Goal: Task Accomplishment & Management: Manage account settings

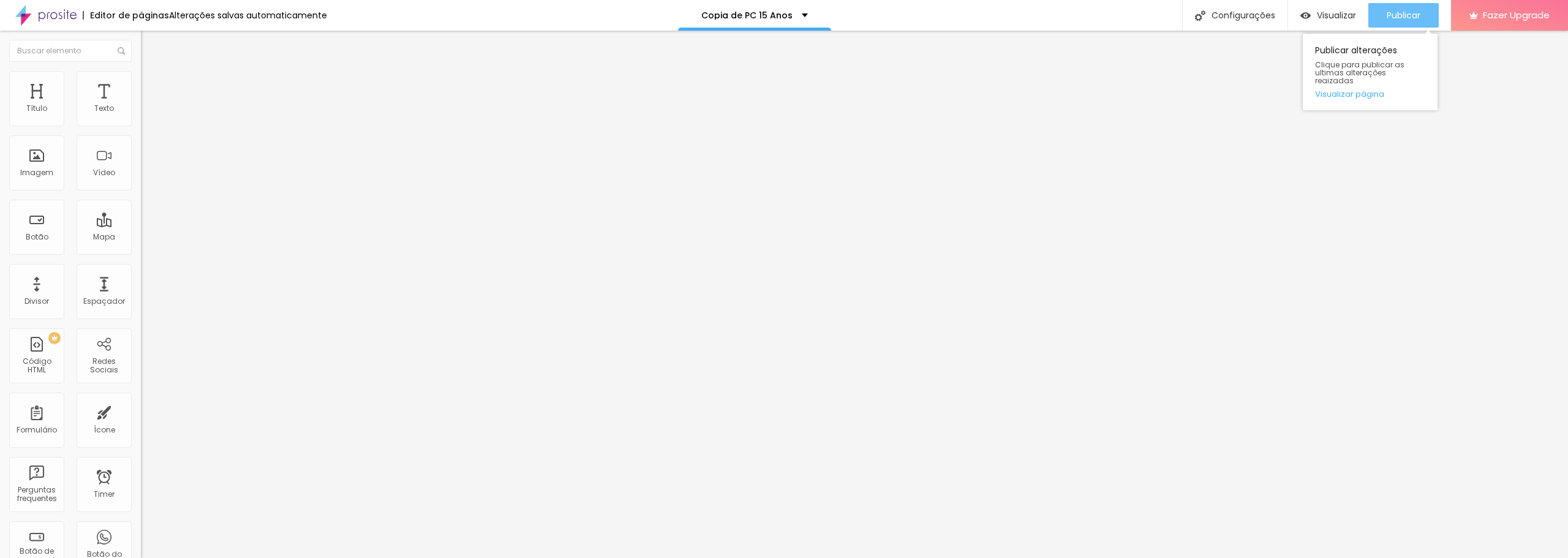
click at [1390, 18] on span "Publicar" at bounding box center [1403, 15] width 34 height 10
click at [1395, 17] on span "Publicar" at bounding box center [1403, 15] width 34 height 10
click at [1393, 19] on span "Publicar" at bounding box center [1403, 15] width 34 height 10
click at [140, 78] on img at bounding box center [146, 77] width 11 height 11
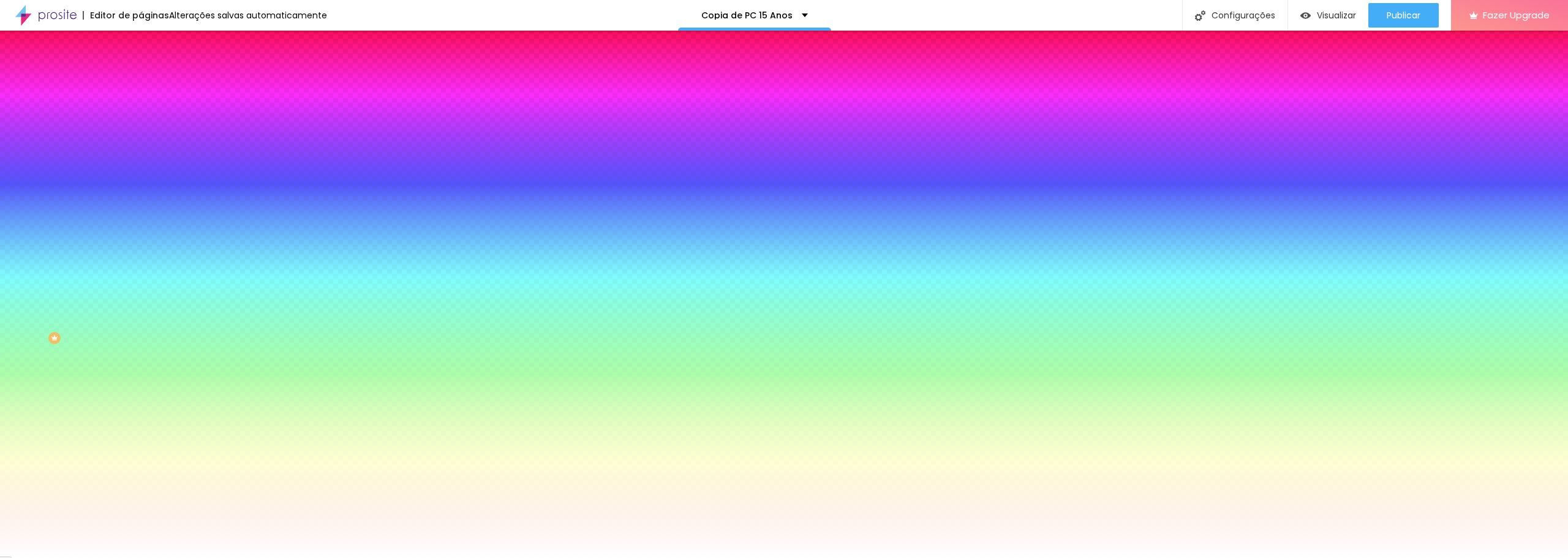
click at [208, 111] on img at bounding box center [211, 106] width 7 height 7
click at [140, 178] on div "Voltar ao padrão #FFFFFF" at bounding box center [211, 166] width 140 height 27
click at [140, 166] on div at bounding box center [211, 166] width 140 height 0
click at [140, 178] on input "#FFFFFF" at bounding box center [214, 172] width 147 height 12
click at [140, 166] on div at bounding box center [211, 166] width 140 height 0
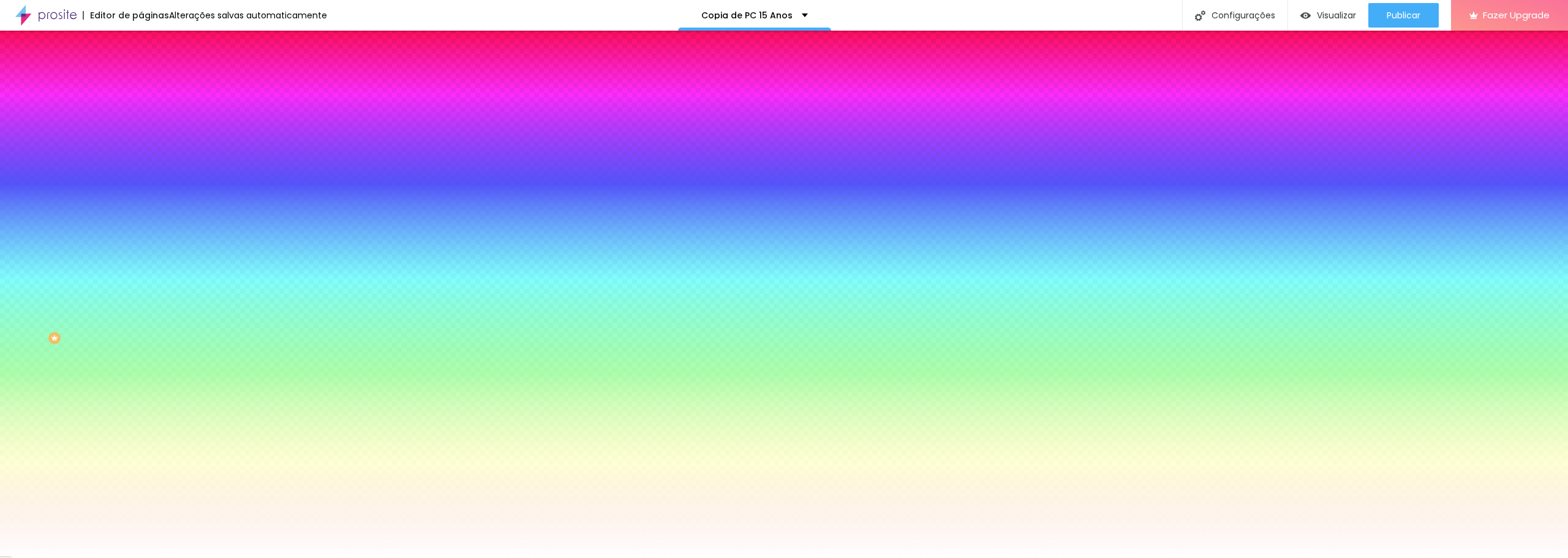
click at [140, 166] on div at bounding box center [211, 166] width 140 height 0
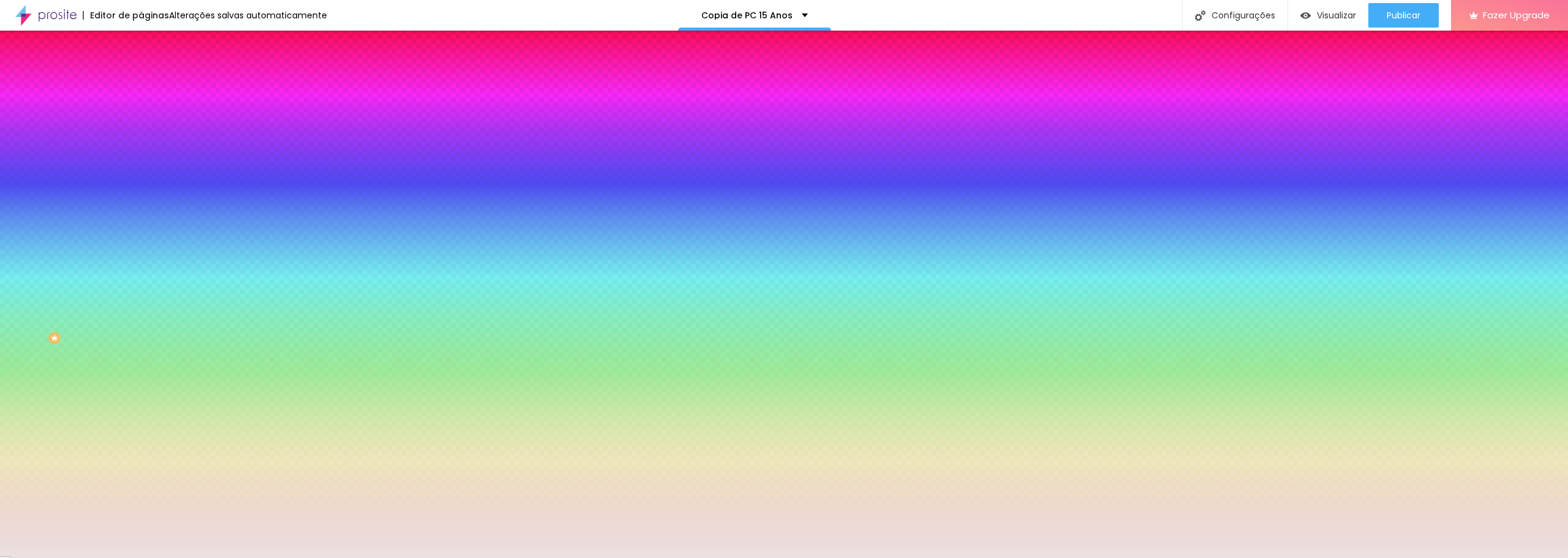
click at [22, 245] on div at bounding box center [784, 279] width 1568 height 558
drag, startPoint x: 130, startPoint y: 242, endPoint x: 124, endPoint y: 266, distance: 24.7
click at [140, 178] on div at bounding box center [211, 178] width 140 height 0
click at [140, 220] on button "button" at bounding box center [149, 213] width 17 height 13
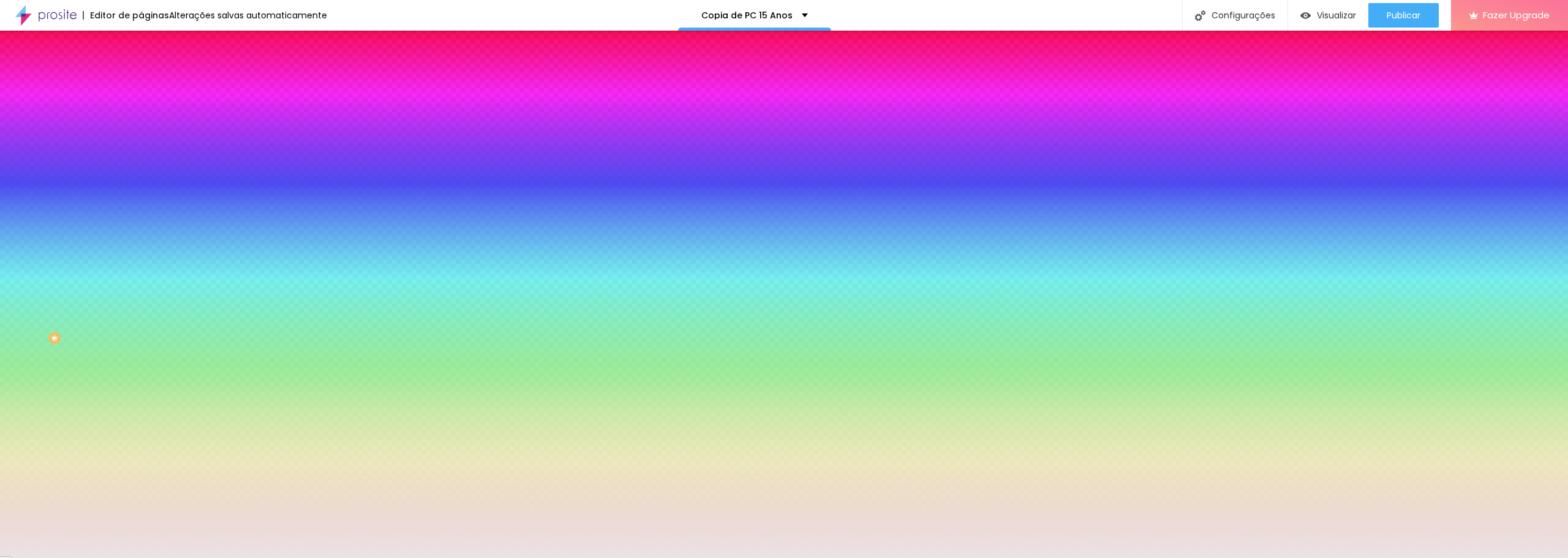
click at [140, 187] on div "Efeitos de fundo" at bounding box center [211, 182] width 140 height 7
click at [140, 166] on div at bounding box center [211, 166] width 140 height 0
drag, startPoint x: 118, startPoint y: 279, endPoint x: 121, endPoint y: 338, distance: 59.1
click at [140, 338] on div "Editar Seção Conteúdo Estilo Avançado Imagem de fundo Adicionar imagem Efeito d…" at bounding box center [211, 294] width 140 height 527
click at [140, 166] on div at bounding box center [211, 166] width 140 height 0
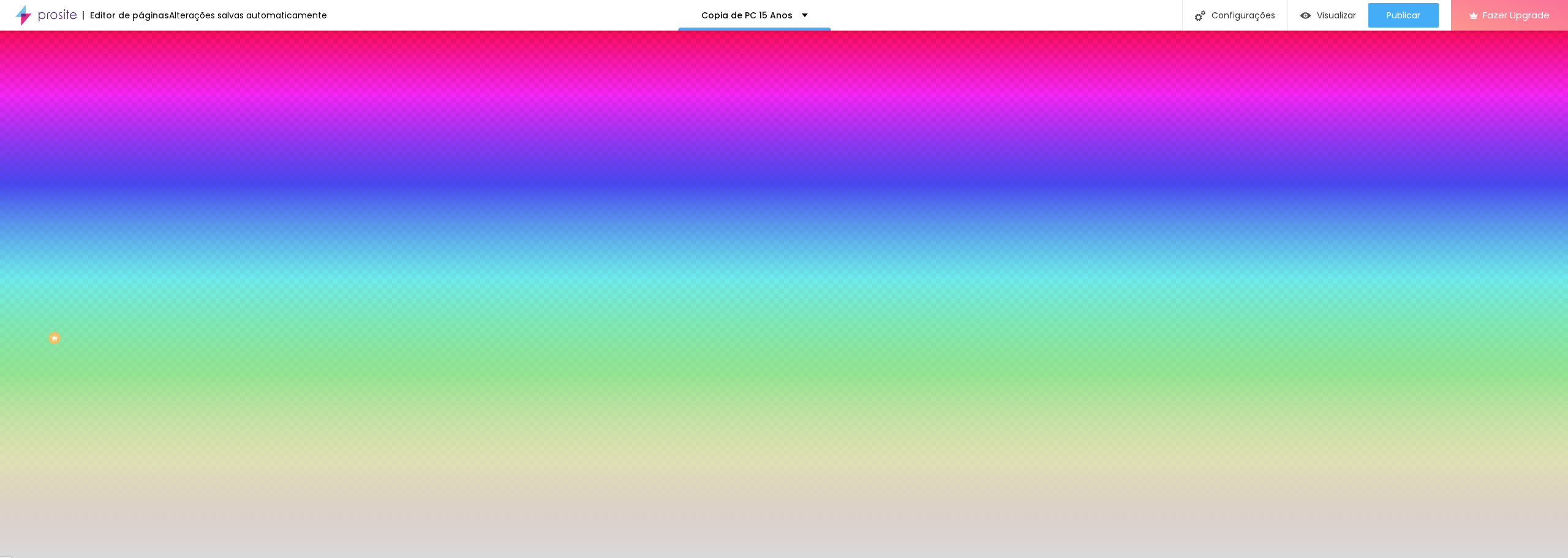
type input "#DADADA"
drag, startPoint x: 20, startPoint y: 244, endPoint x: 15, endPoint y: 251, distance: 8.6
click at [140, 178] on div at bounding box center [211, 178] width 140 height 0
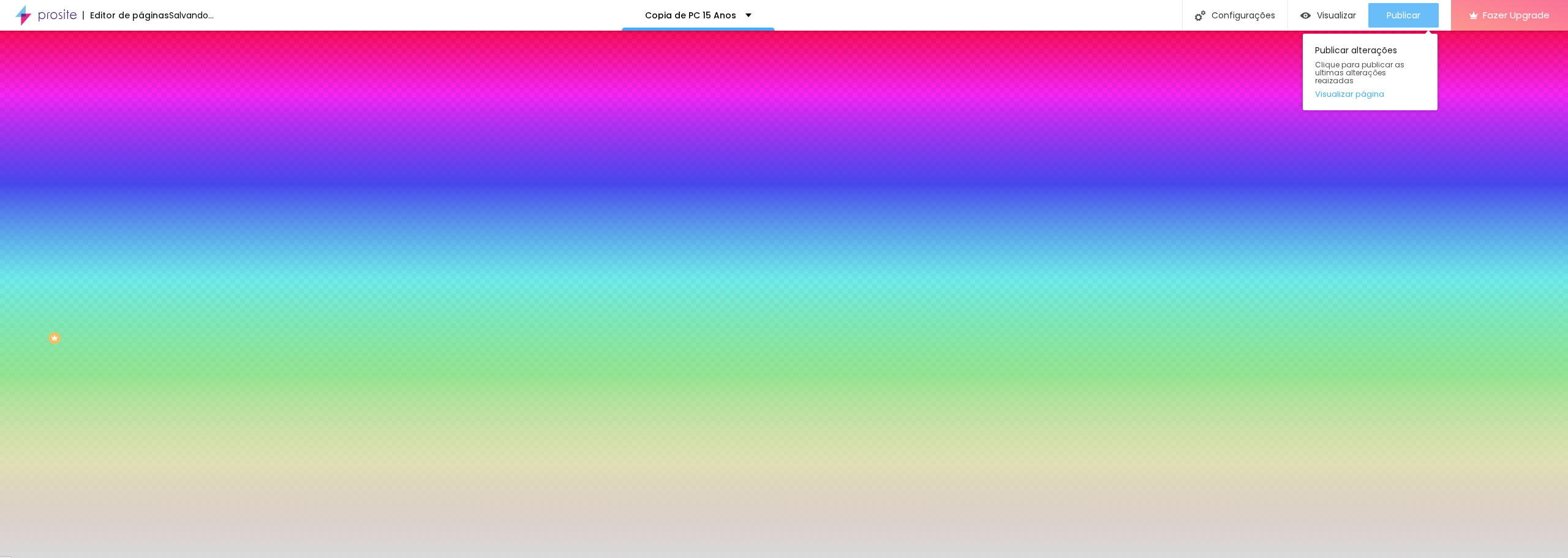
click at [1399, 16] on span "Publicar" at bounding box center [1403, 15] width 34 height 10
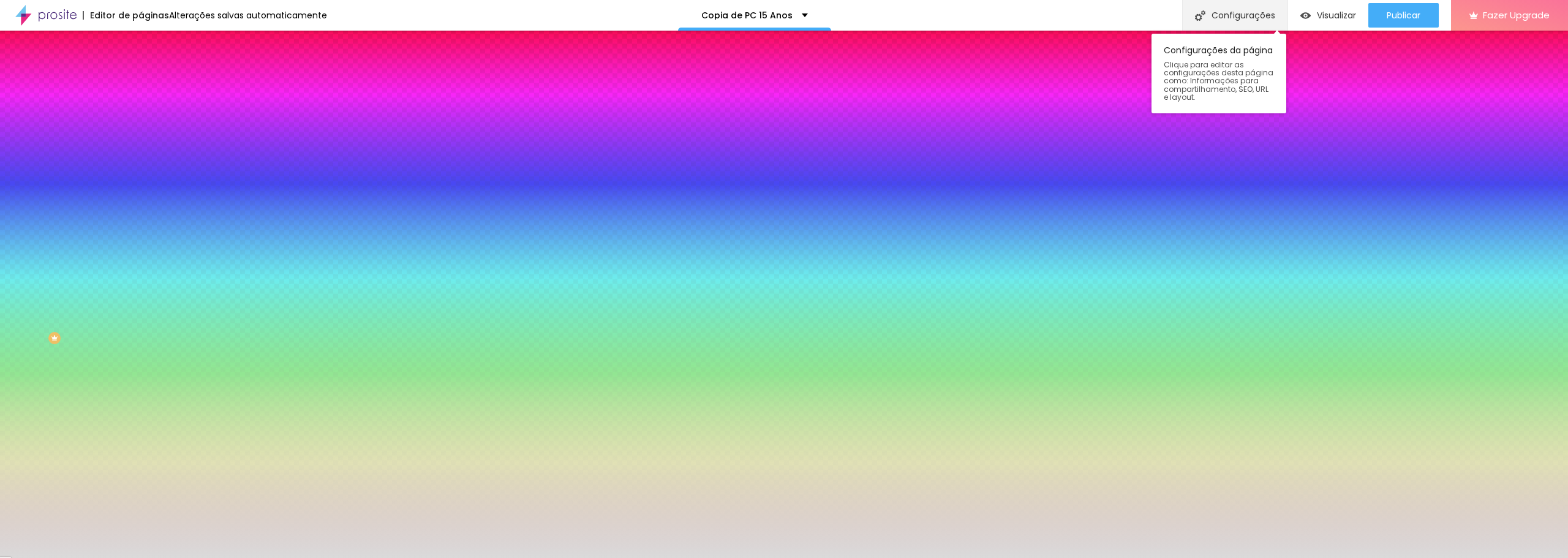
click at [1213, 11] on div "Configurações" at bounding box center [1235, 15] width 105 height 31
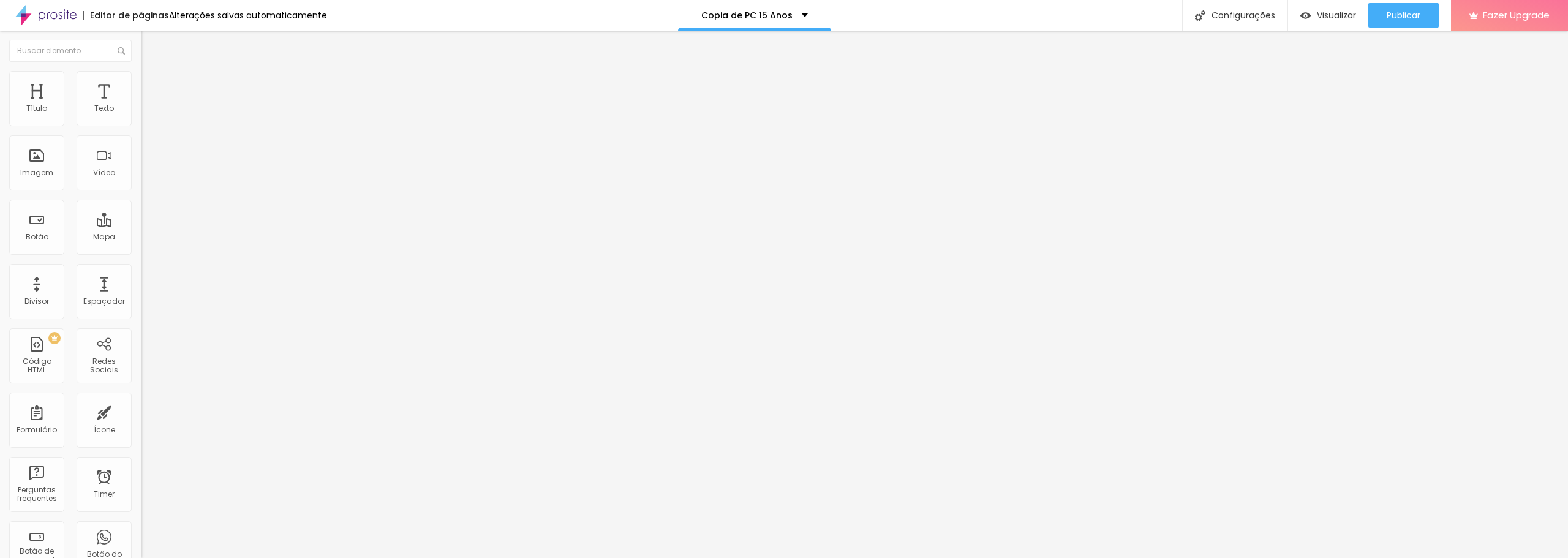
click at [140, 111] on span "Encaixotado" at bounding box center [164, 106] width 48 height 10
click at [140, 83] on li "Estilo" at bounding box center [211, 77] width 140 height 12
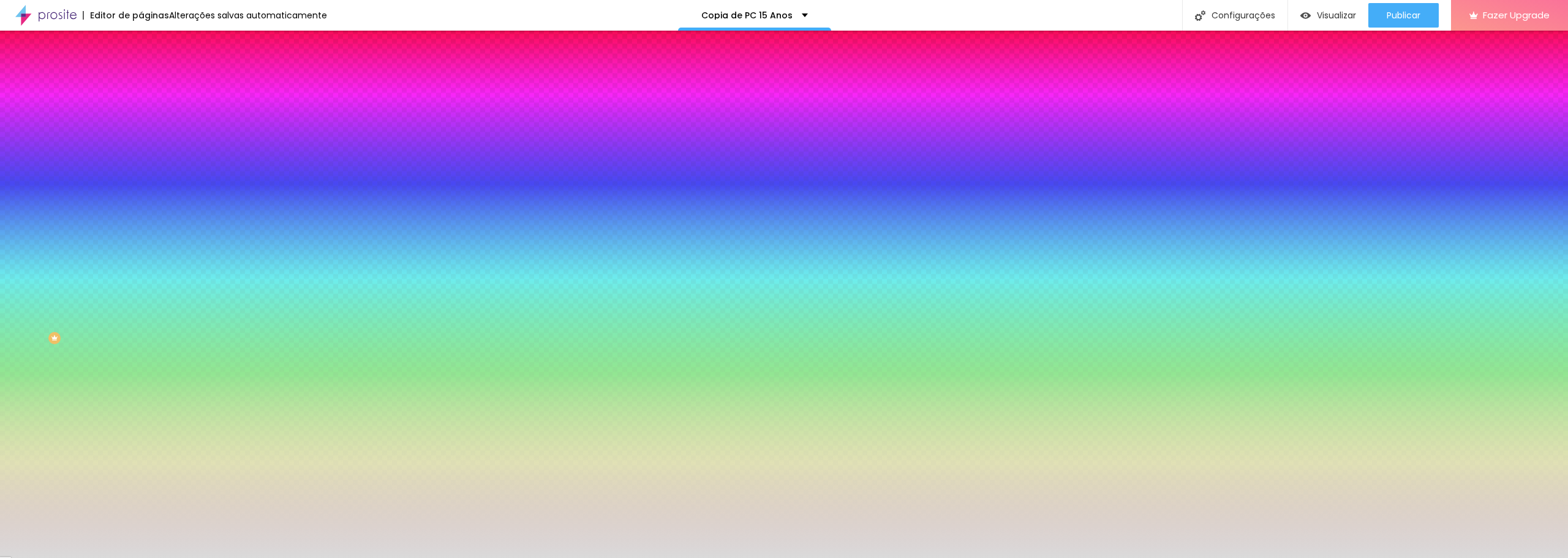
click at [152, 86] on span "Avançado" at bounding box center [172, 91] width 40 height 10
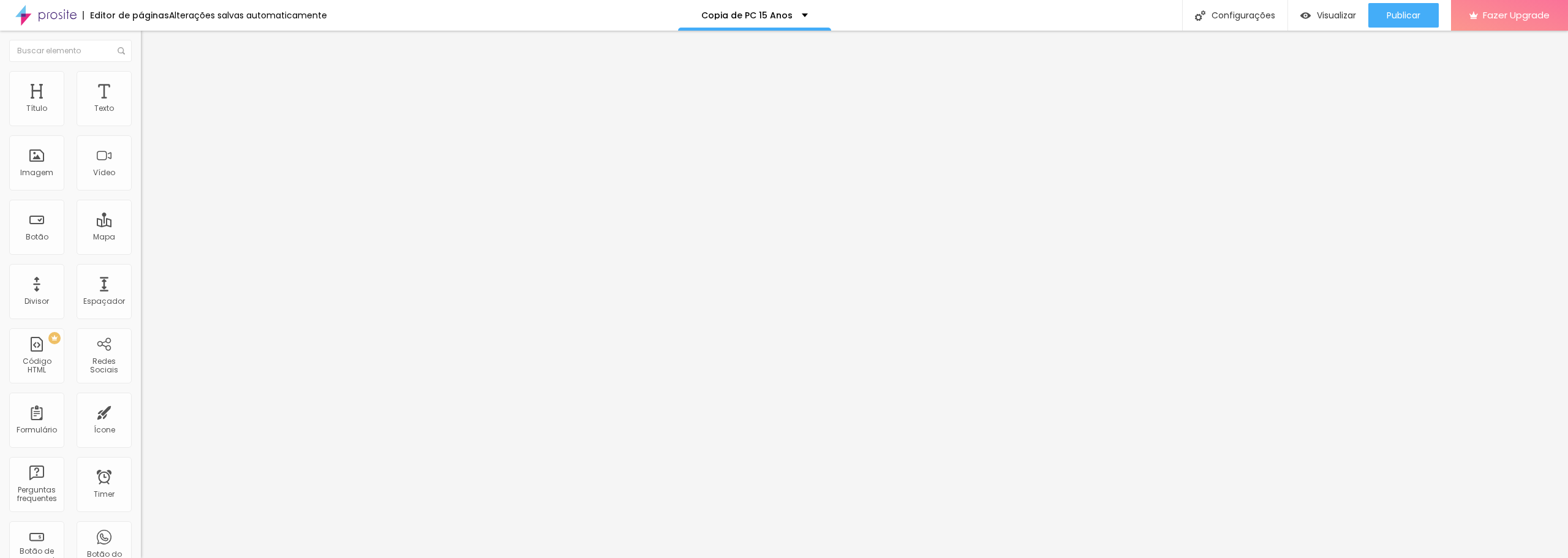
click at [152, 72] on span "Conteúdo" at bounding box center [170, 67] width 38 height 10
click at [140, 38] on button "Editar Seção" at bounding box center [211, 44] width 140 height 28
click at [790, 10] on div "Copia de PC 15 Anos" at bounding box center [755, 15] width 153 height 31
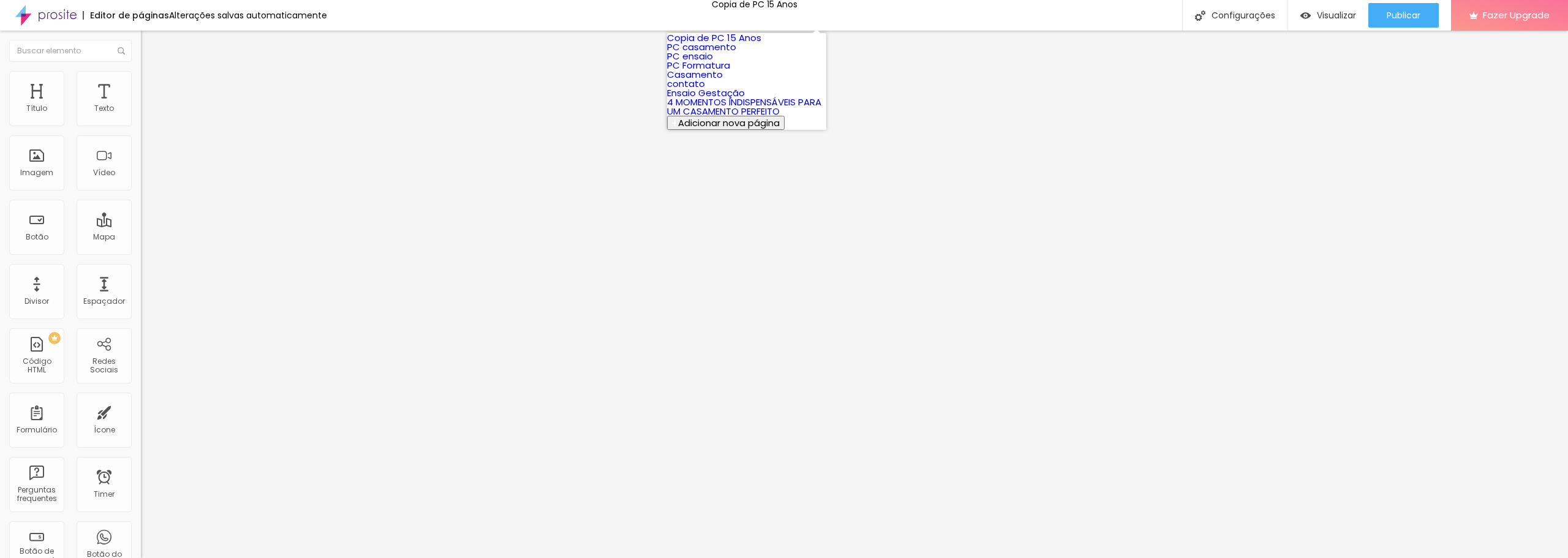
click at [727, 72] on link "PC Formatura" at bounding box center [698, 65] width 63 height 13
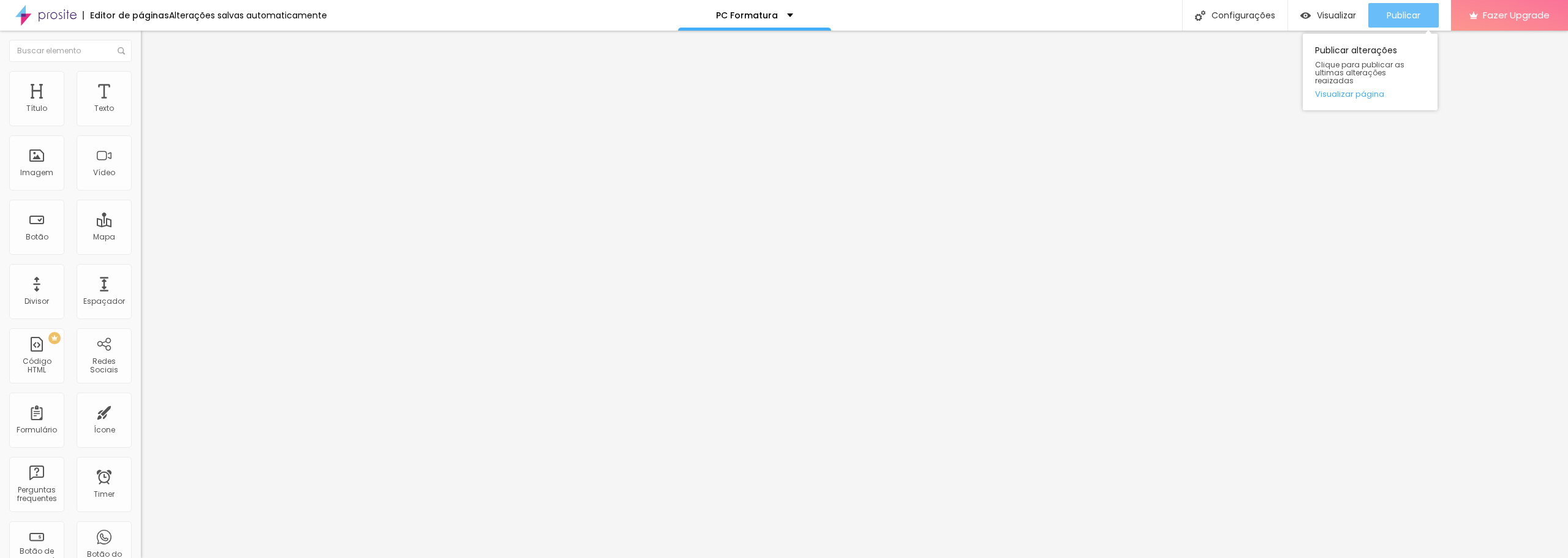
click at [1419, 16] on span "Publicar" at bounding box center [1403, 15] width 34 height 10
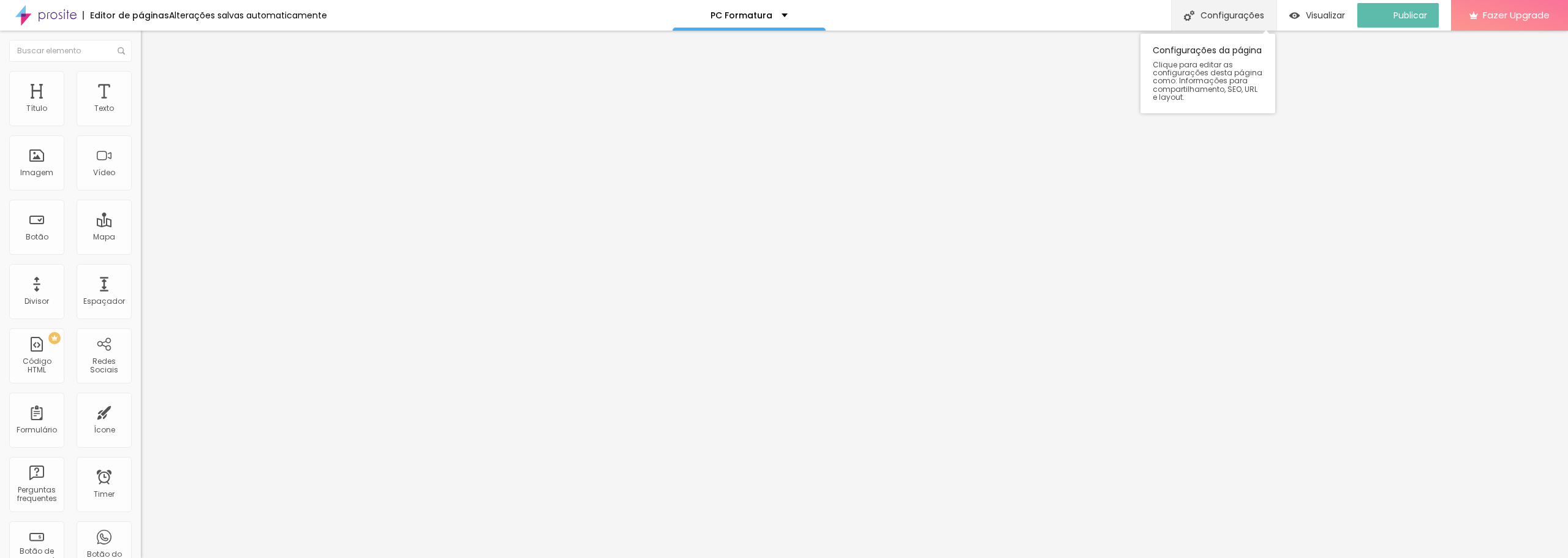
click at [1269, 18] on div "Configurações" at bounding box center [1223, 15] width 105 height 31
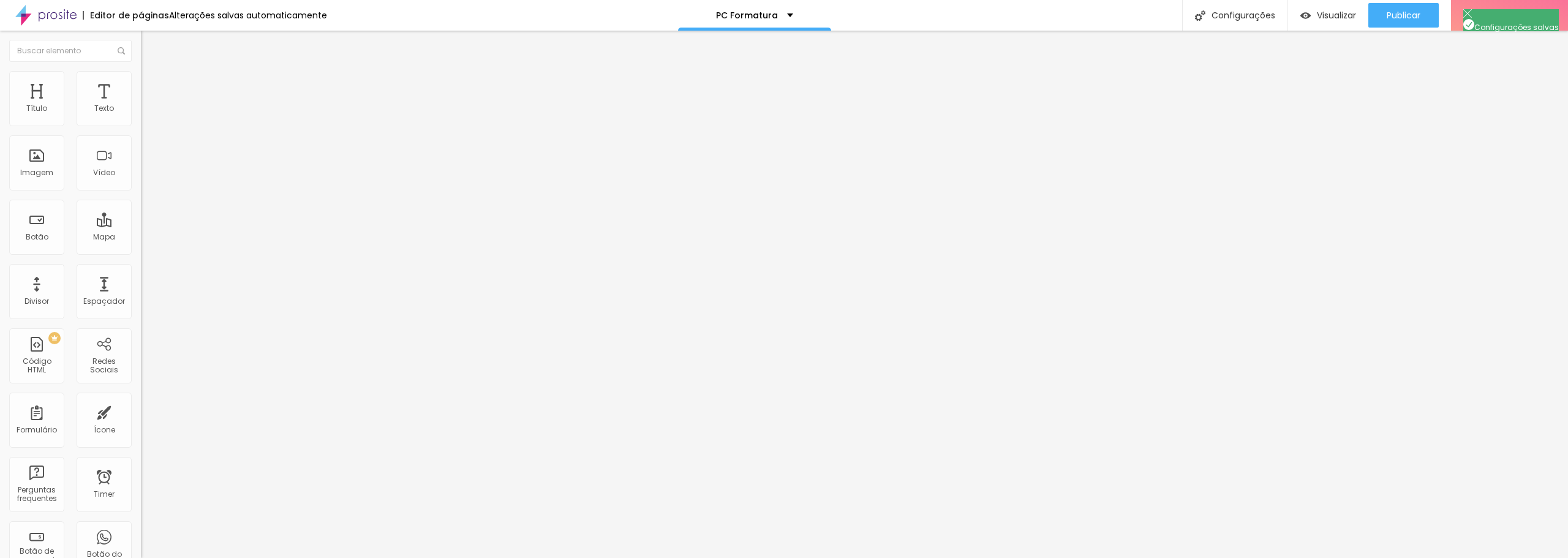
click at [773, 18] on div "PC Formatura" at bounding box center [755, 15] width 78 height 9
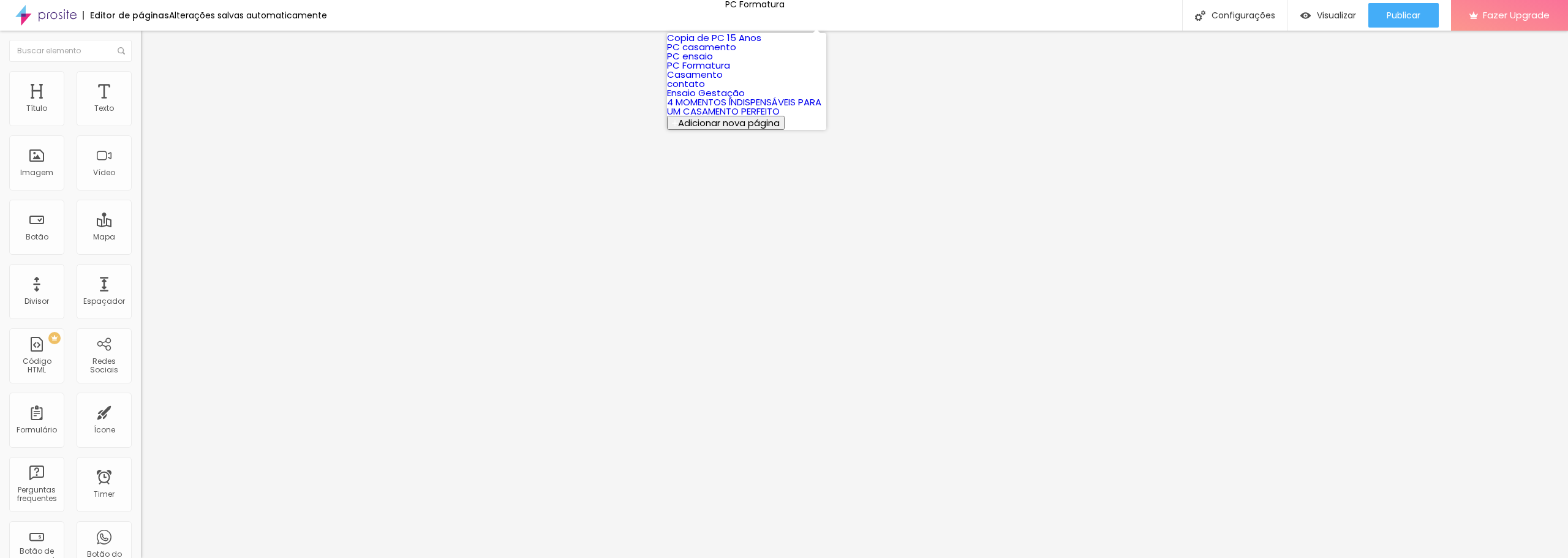
click at [715, 44] on link "Copia de PC 15 Anos" at bounding box center [714, 38] width 94 height 13
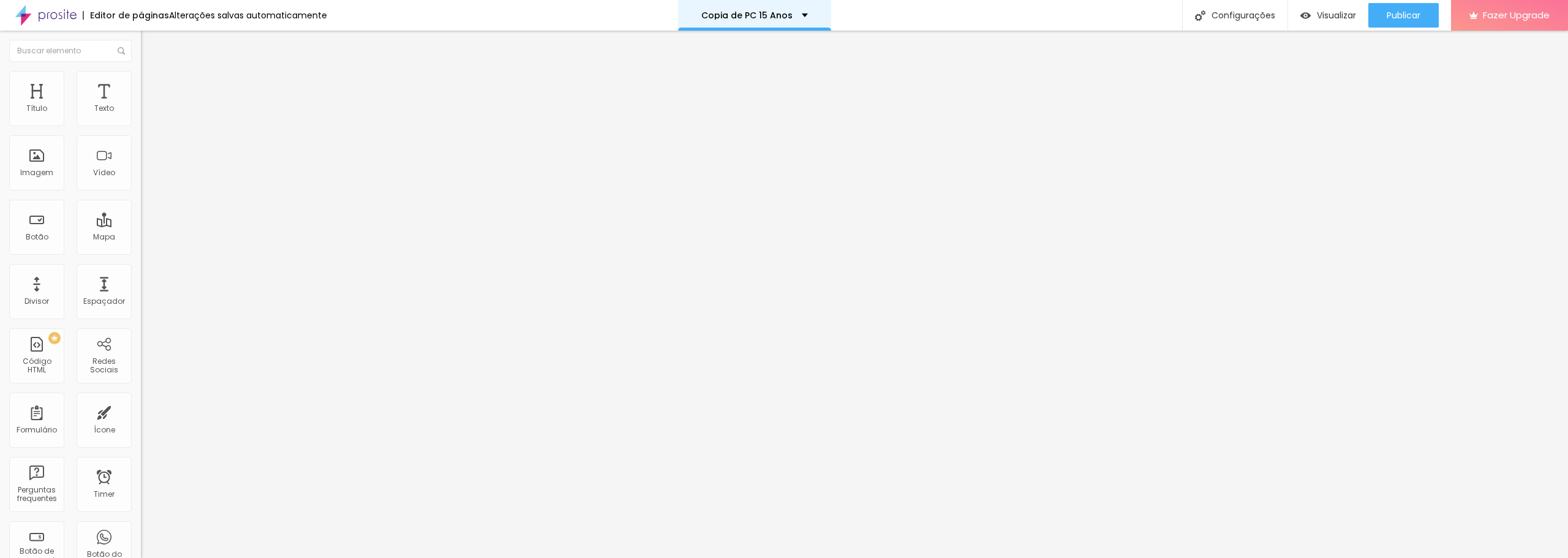
click at [794, 14] on div "Copia de PC 15 Anos" at bounding box center [754, 15] width 107 height 9
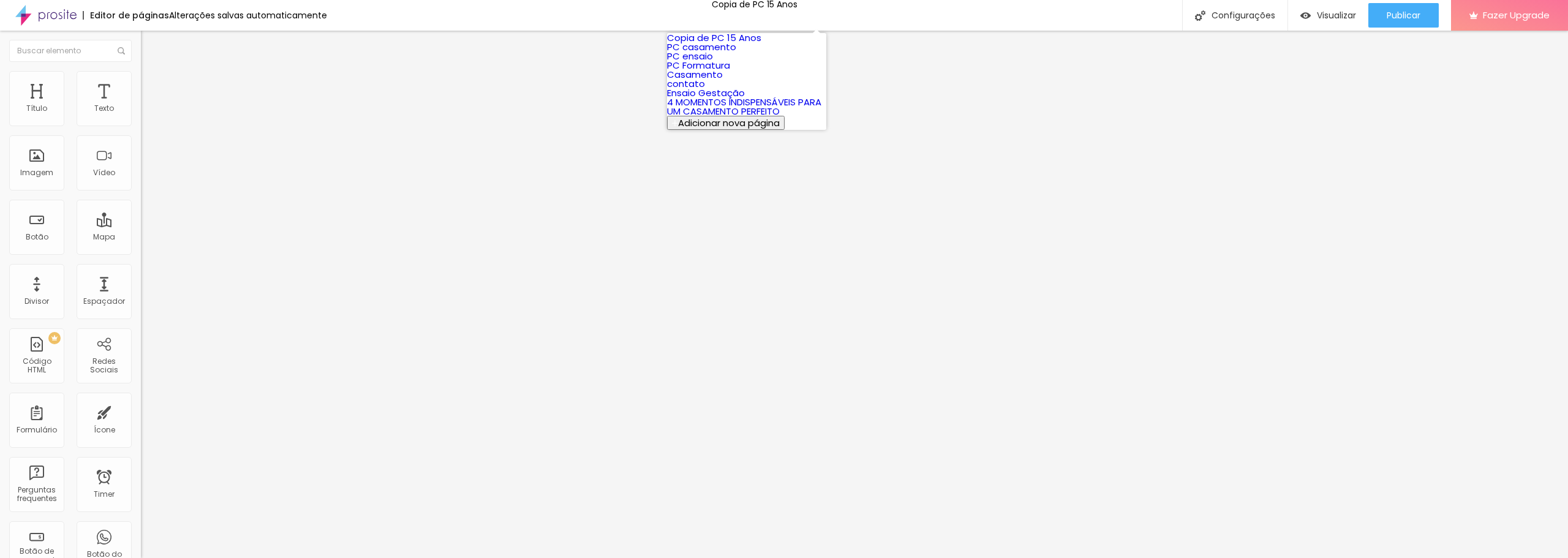
click at [730, 72] on link "PC Formatura" at bounding box center [698, 65] width 63 height 13
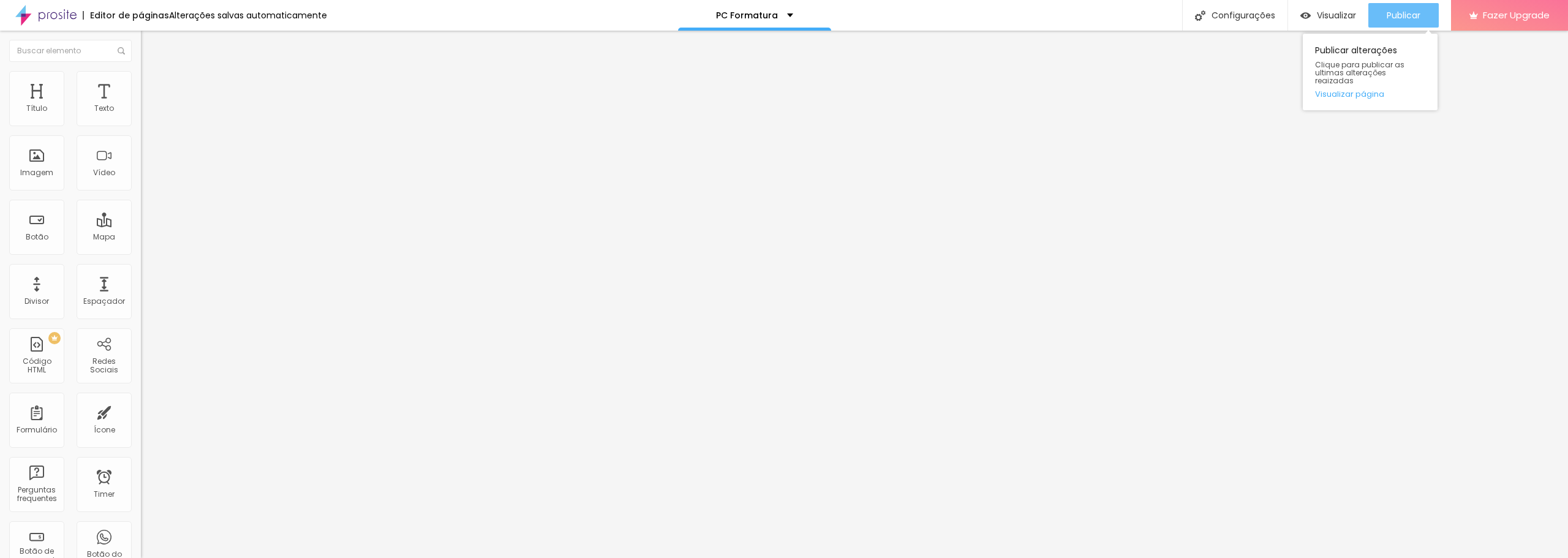
click at [1386, 7] on div "Publicar" at bounding box center [1403, 15] width 34 height 24
click at [774, 16] on div "PC Formatura" at bounding box center [755, 15] width 78 height 9
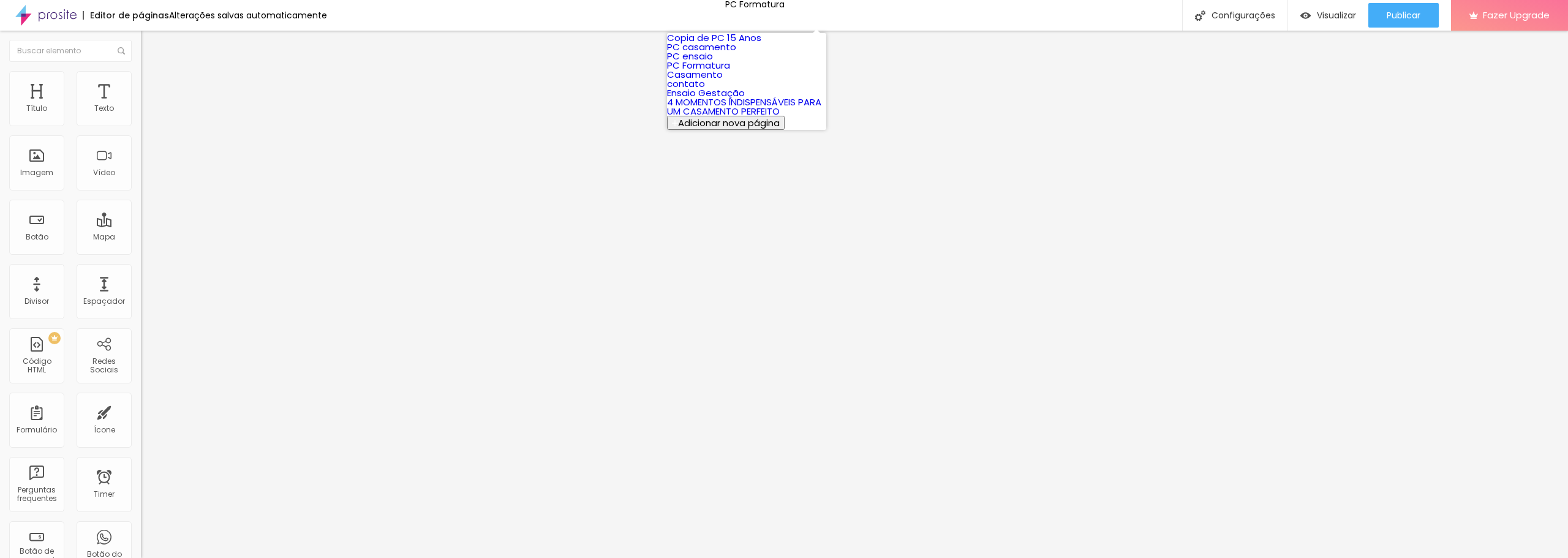
click at [738, 44] on link "Copia de PC 15 Anos" at bounding box center [714, 38] width 94 height 13
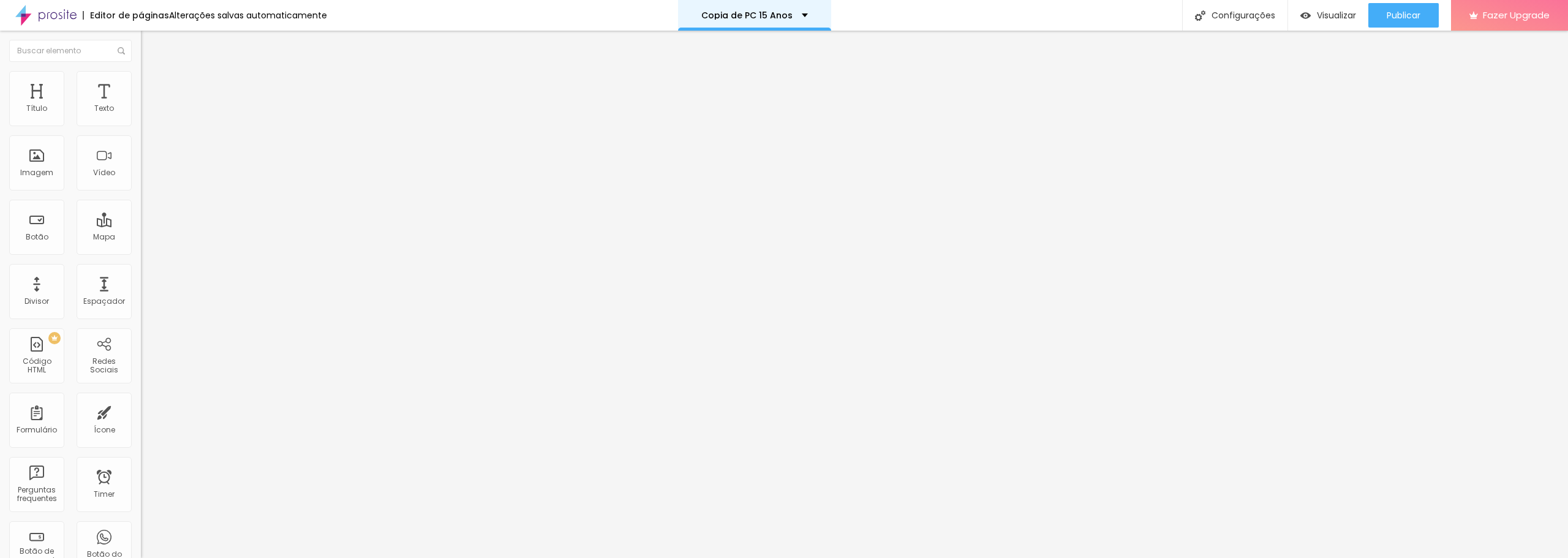
click at [798, 14] on div "Copia de PC 15 Anos" at bounding box center [754, 15] width 107 height 9
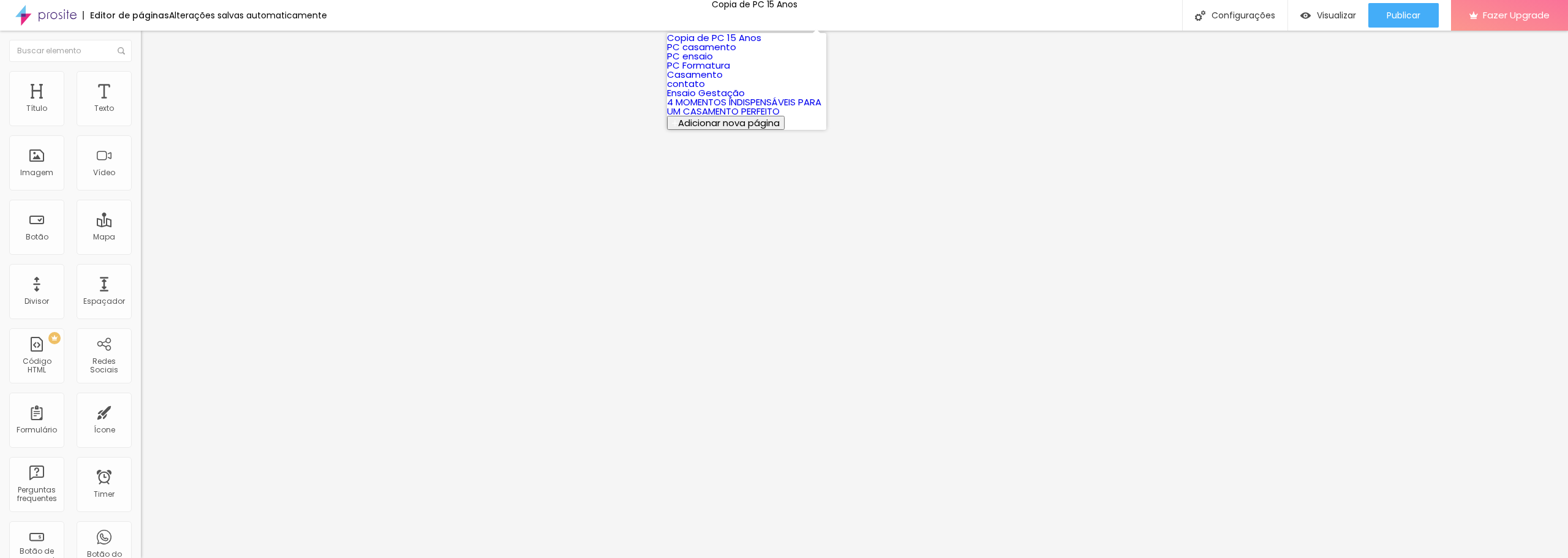
click at [741, 44] on link "Copia de PC 15 Anos" at bounding box center [714, 38] width 94 height 13
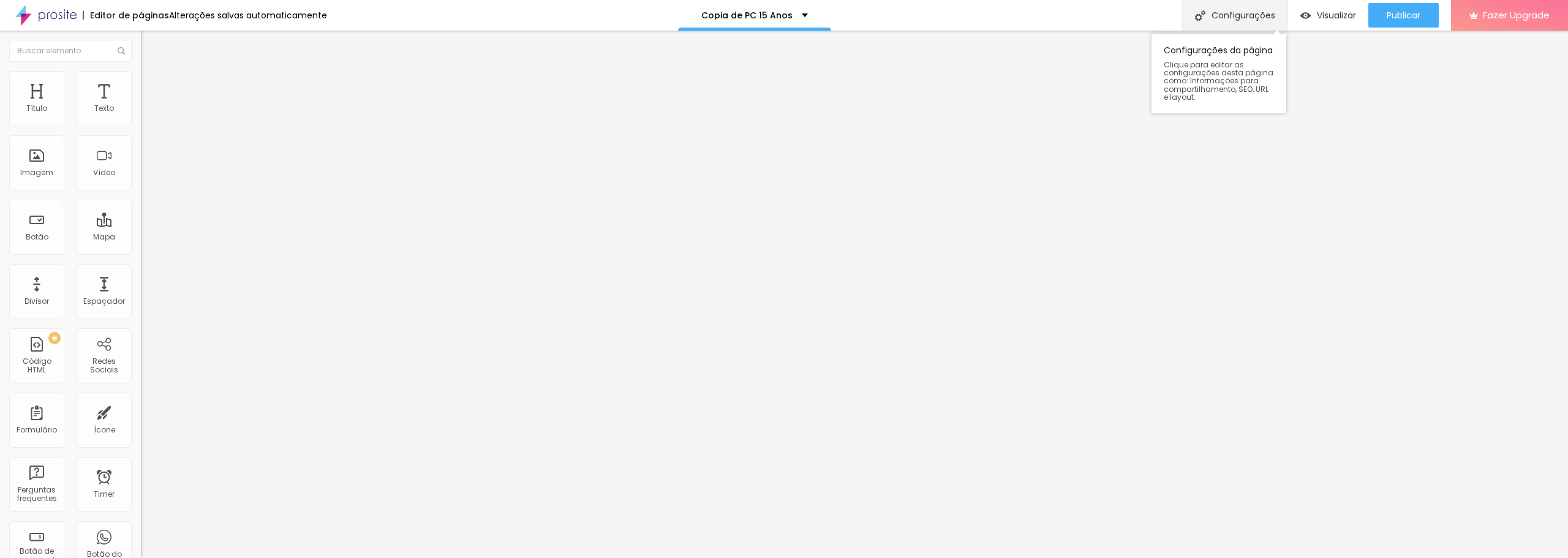
click at [1226, 11] on div "Configurações" at bounding box center [1235, 15] width 105 height 31
drag, startPoint x: 714, startPoint y: 141, endPoint x: 625, endPoint y: 142, distance: 89.0
type input "PC 15 Anos"
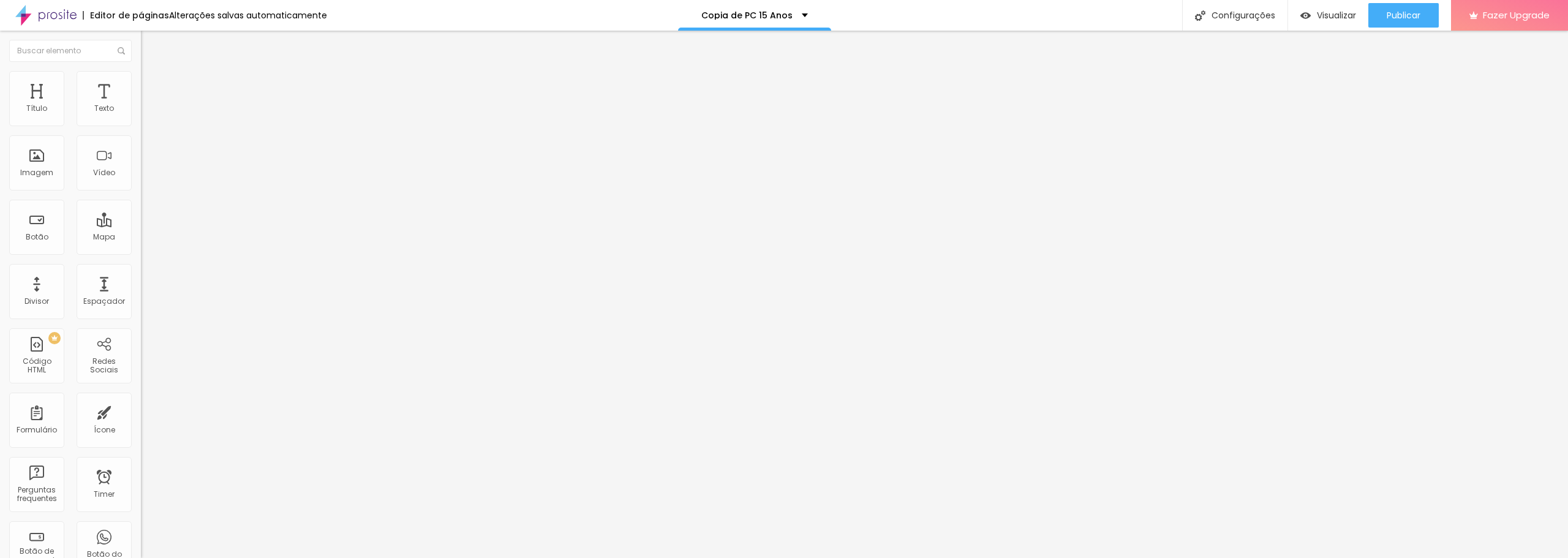
scroll to position [0, 0]
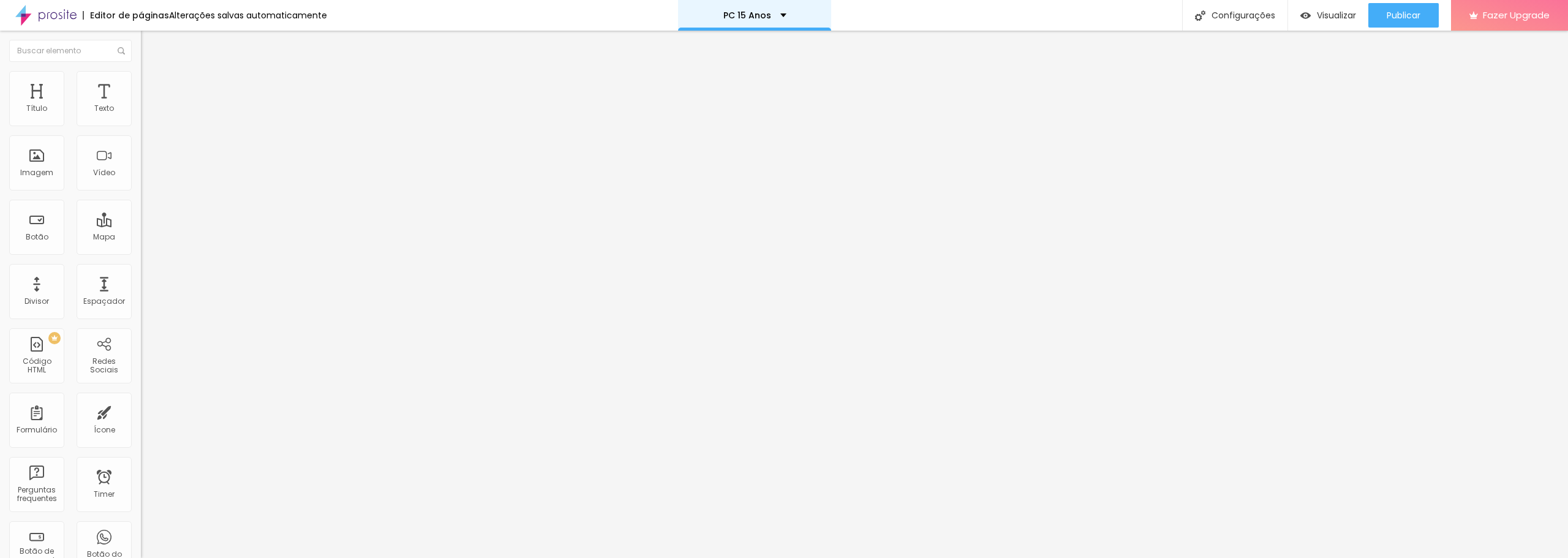
click at [759, 16] on p "PC 15 Anos" at bounding box center [747, 15] width 48 height 9
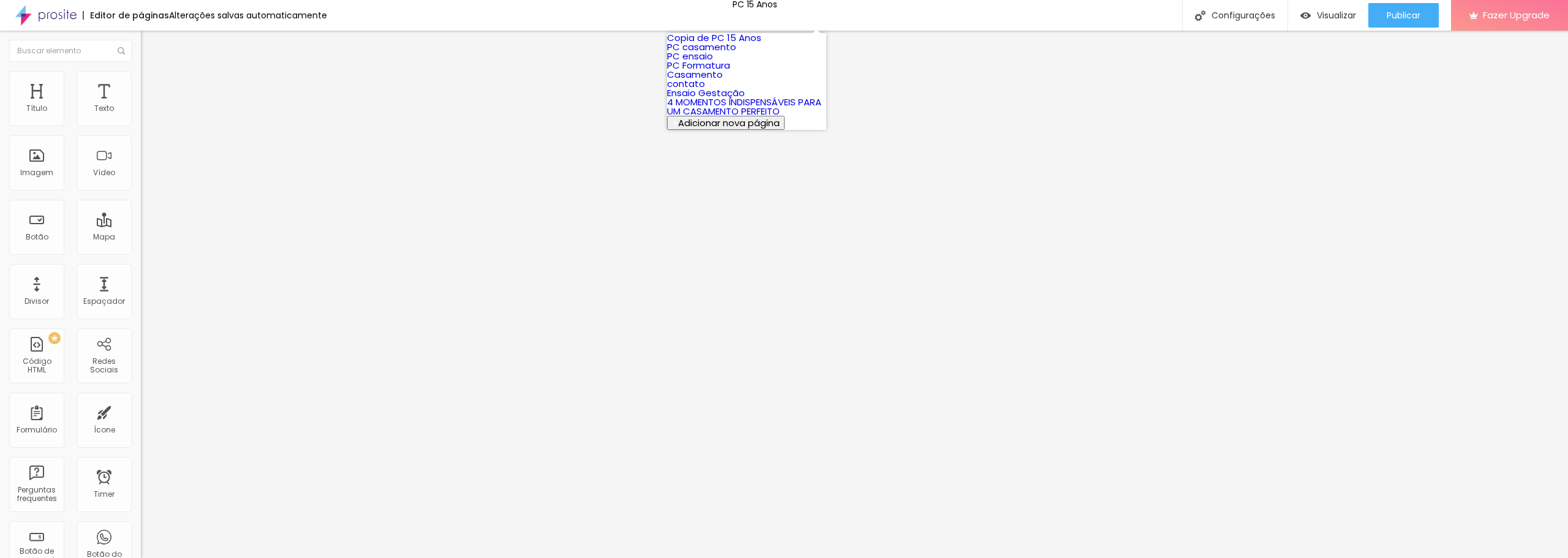
click at [730, 72] on link "PC Formatura" at bounding box center [698, 65] width 63 height 13
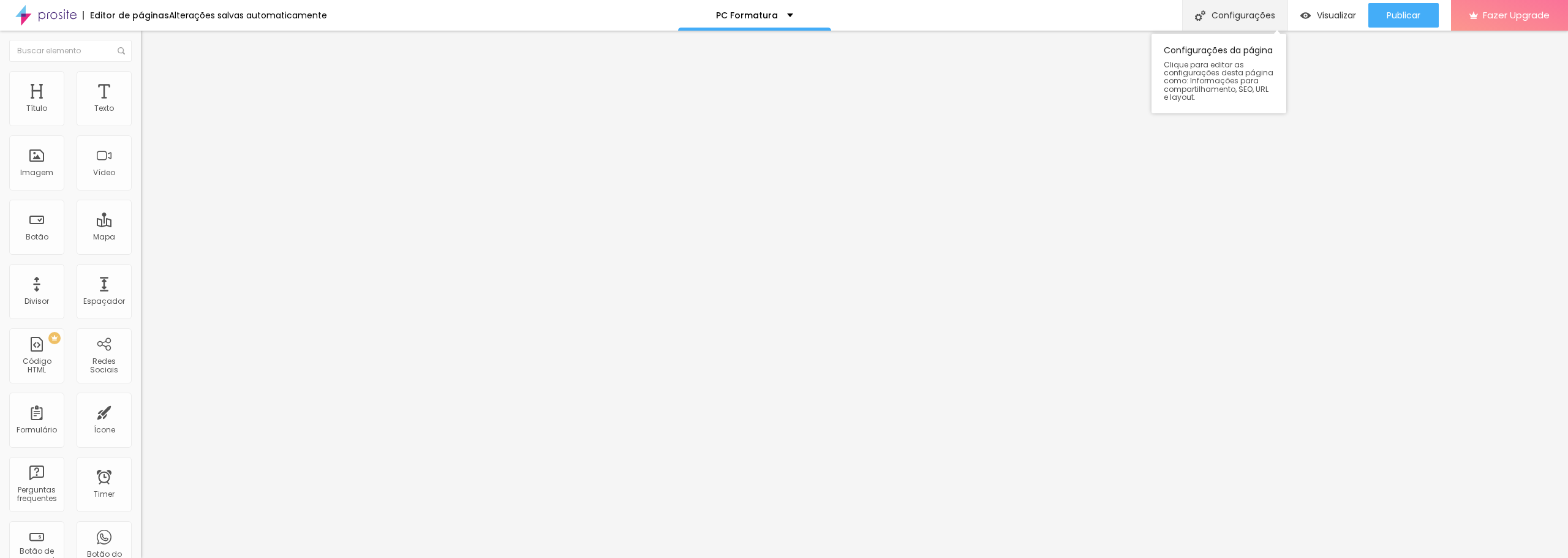
click at [1254, 18] on div "Configurações" at bounding box center [1235, 15] width 105 height 31
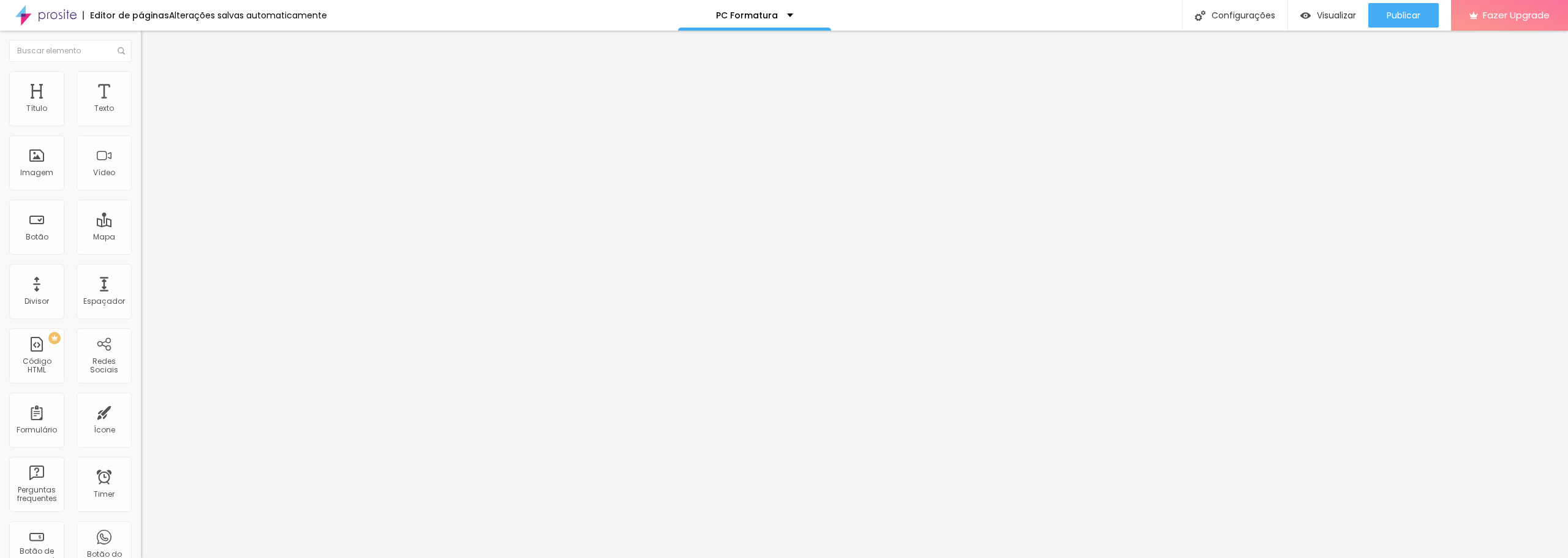
click at [752, 18] on p "PC Formatura" at bounding box center [747, 15] width 62 height 9
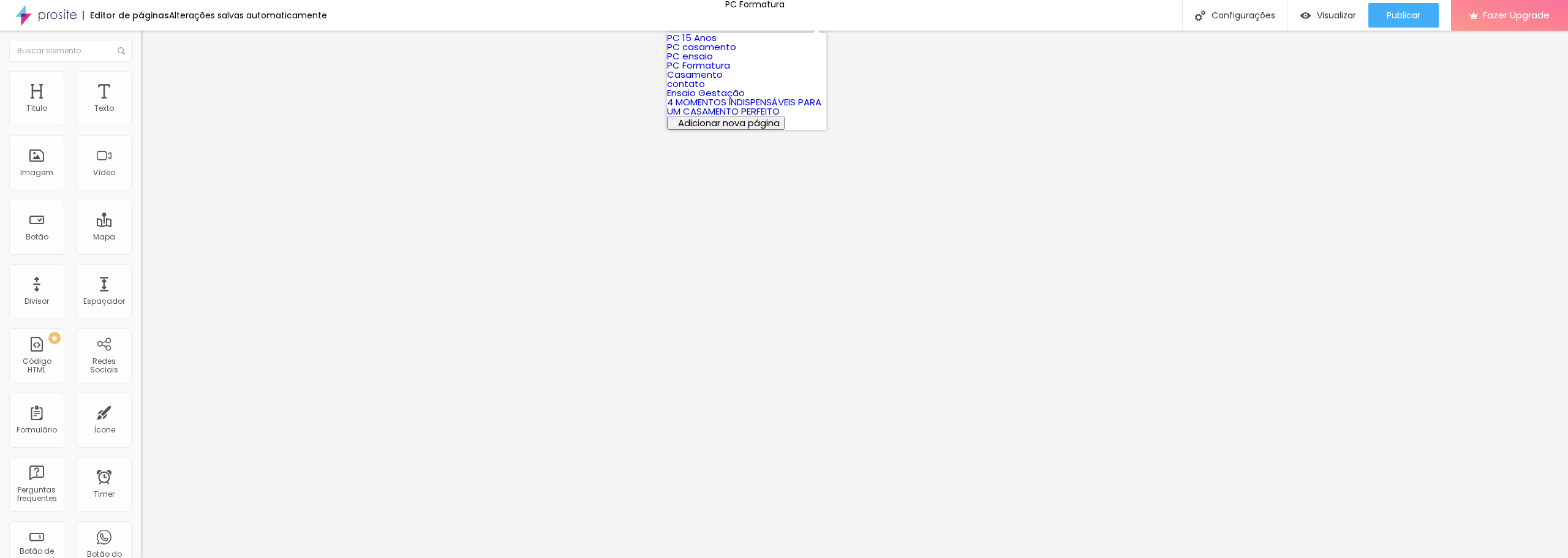
click at [716, 44] on link "PC 15 Anos" at bounding box center [691, 38] width 49 height 13
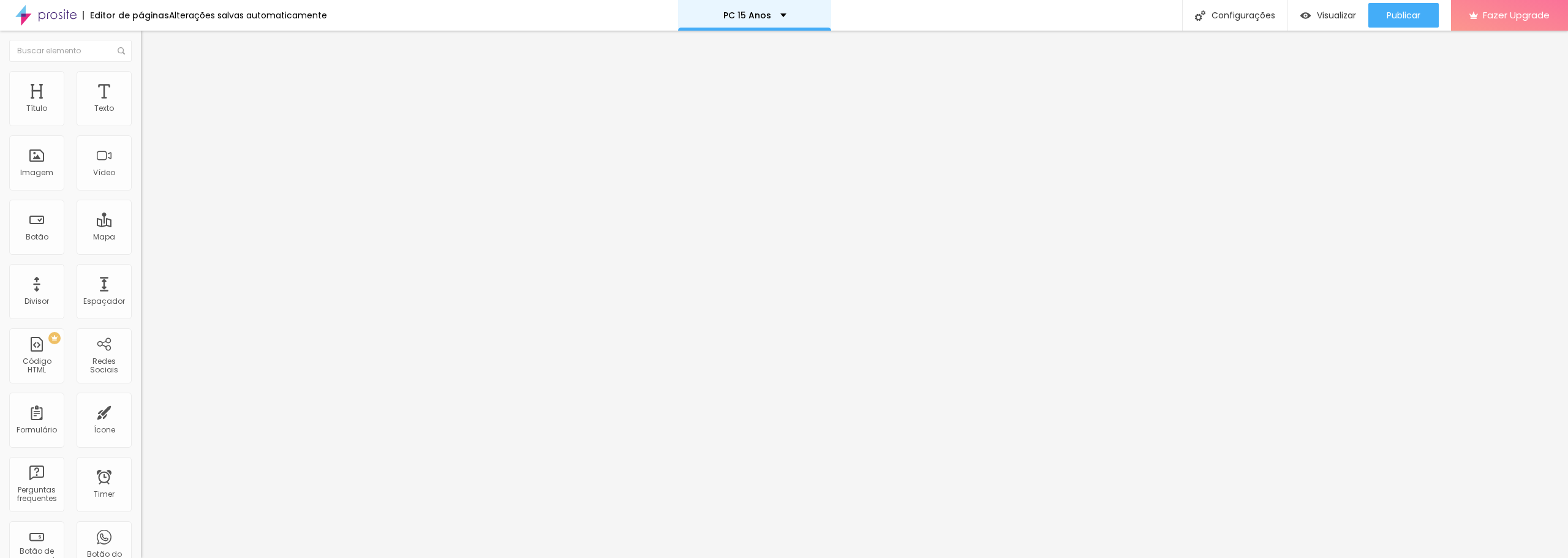
click at [779, 13] on div "PC 15 Anos" at bounding box center [755, 15] width 63 height 9
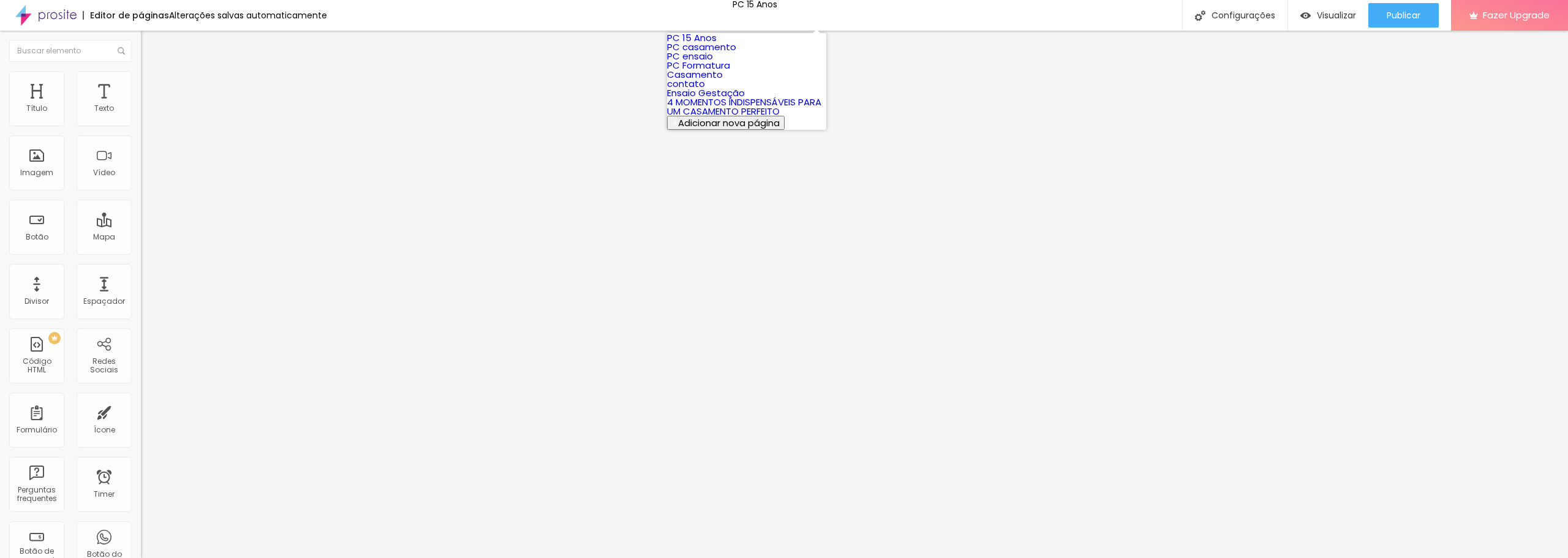
click at [730, 72] on link "PC Formatura" at bounding box center [698, 65] width 63 height 13
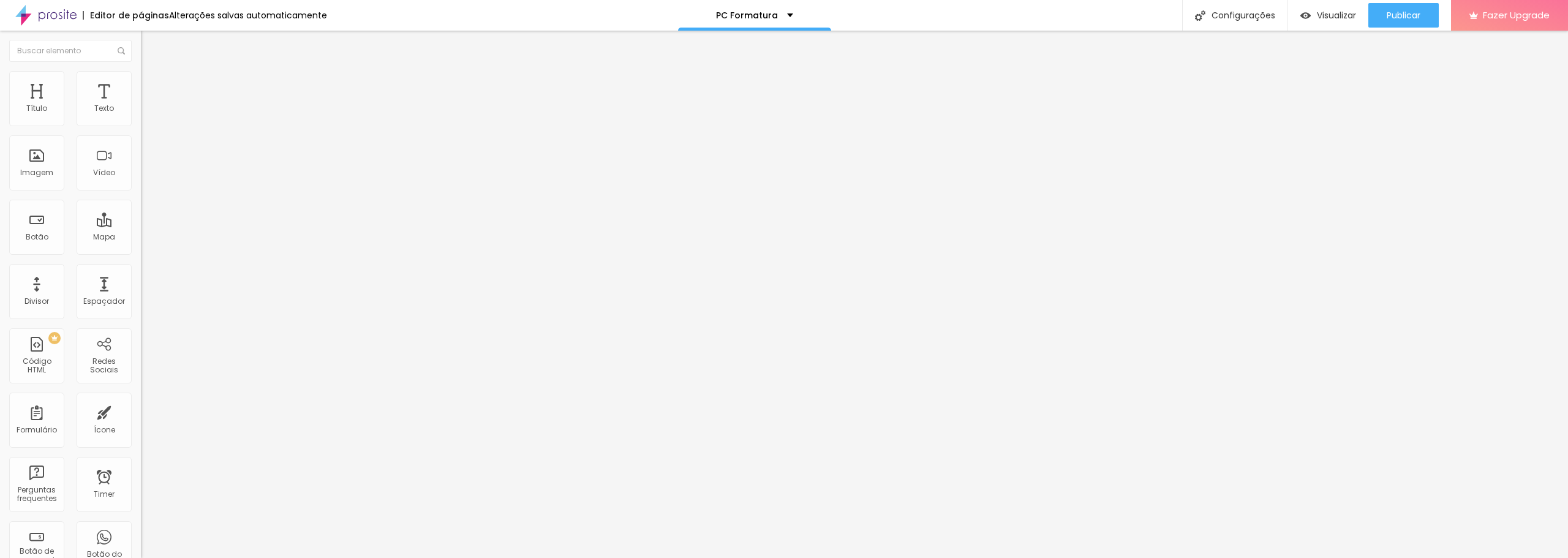
click at [152, 82] on span "Estilo" at bounding box center [161, 79] width 19 height 10
click at [140, 105] on span "Trocar imagem" at bounding box center [174, 100] width 67 height 10
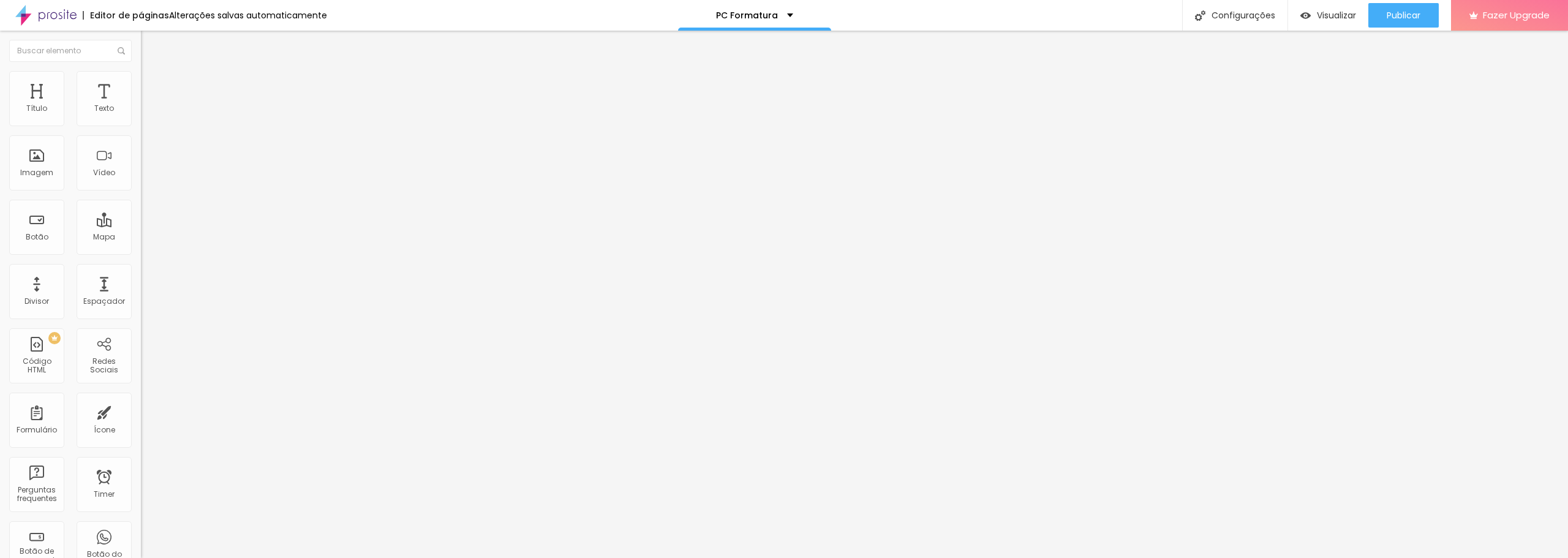
click at [140, 191] on span "Original" at bounding box center [155, 186] width 29 height 10
click at [140, 212] on div "Quadrado 1:1" at bounding box center [211, 208] width 140 height 7
click at [140, 155] on img at bounding box center [145, 150] width 9 height 9
click at [140, 104] on div "Trocar imagem" at bounding box center [211, 99] width 140 height 9
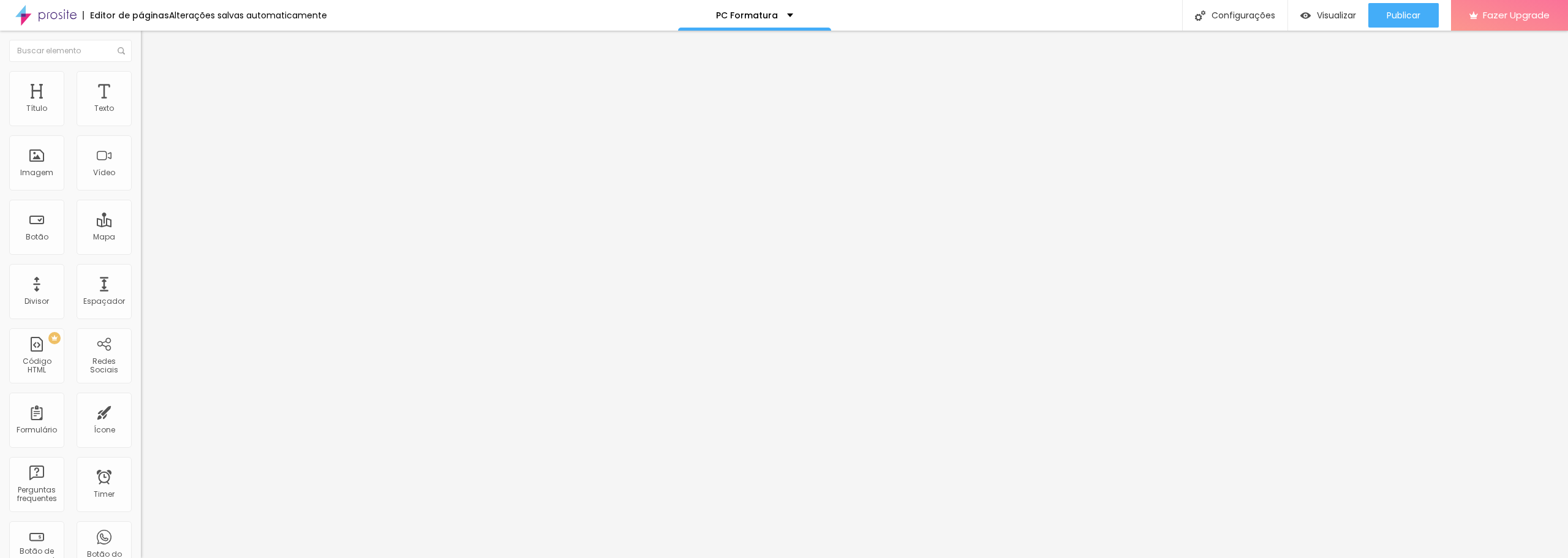
click at [152, 85] on span "Estilo" at bounding box center [161, 79] width 19 height 10
type input "95"
type input "90"
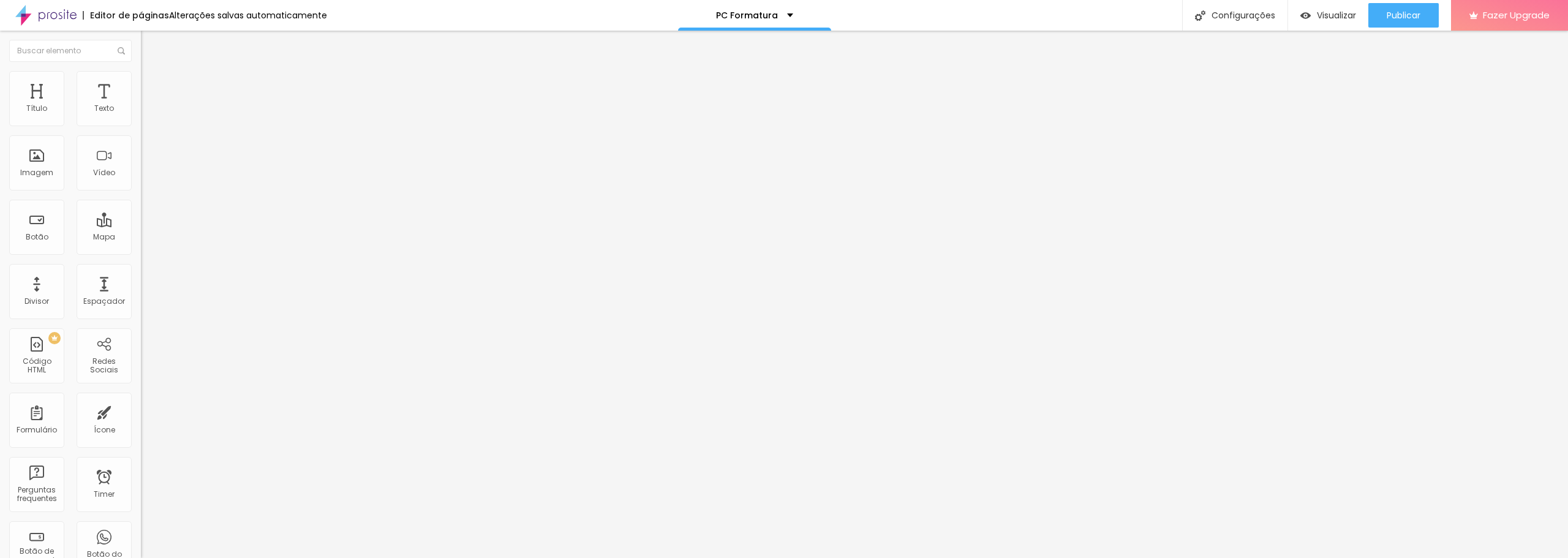
type input "85"
type input "80"
type input "75"
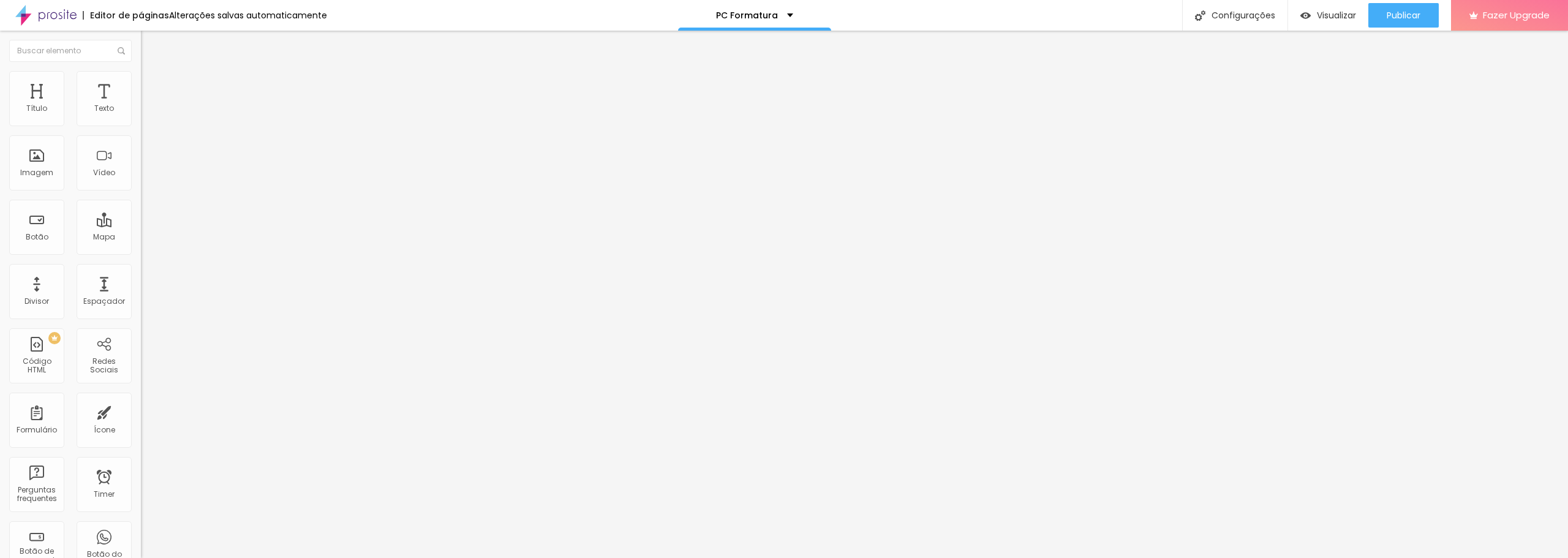
type input "75"
type input "70"
type input "75"
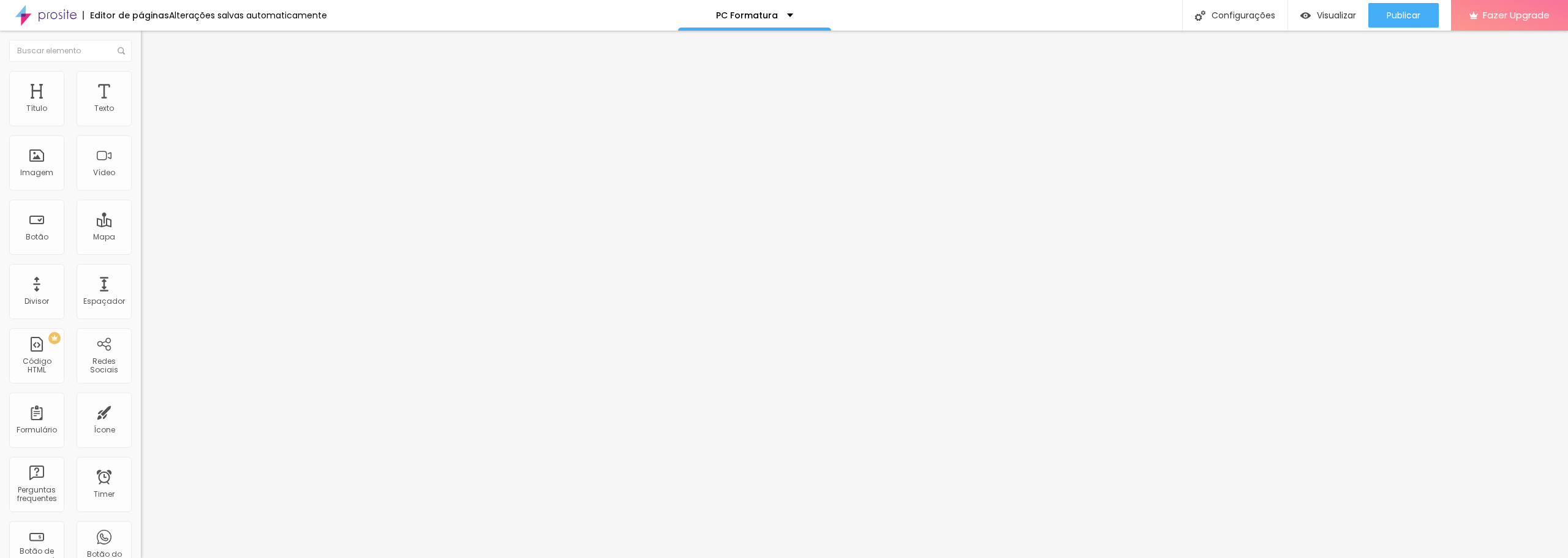
type input "80"
type input "85"
type input "90"
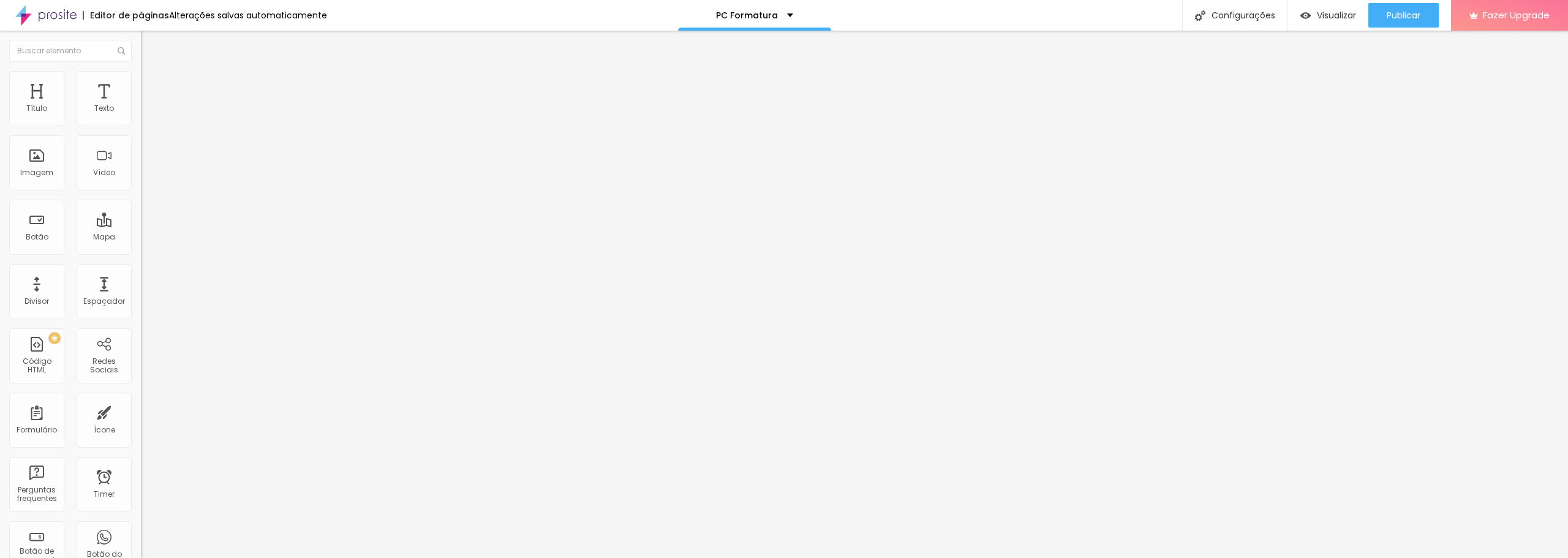
type input "90"
type input "95"
type input "100"
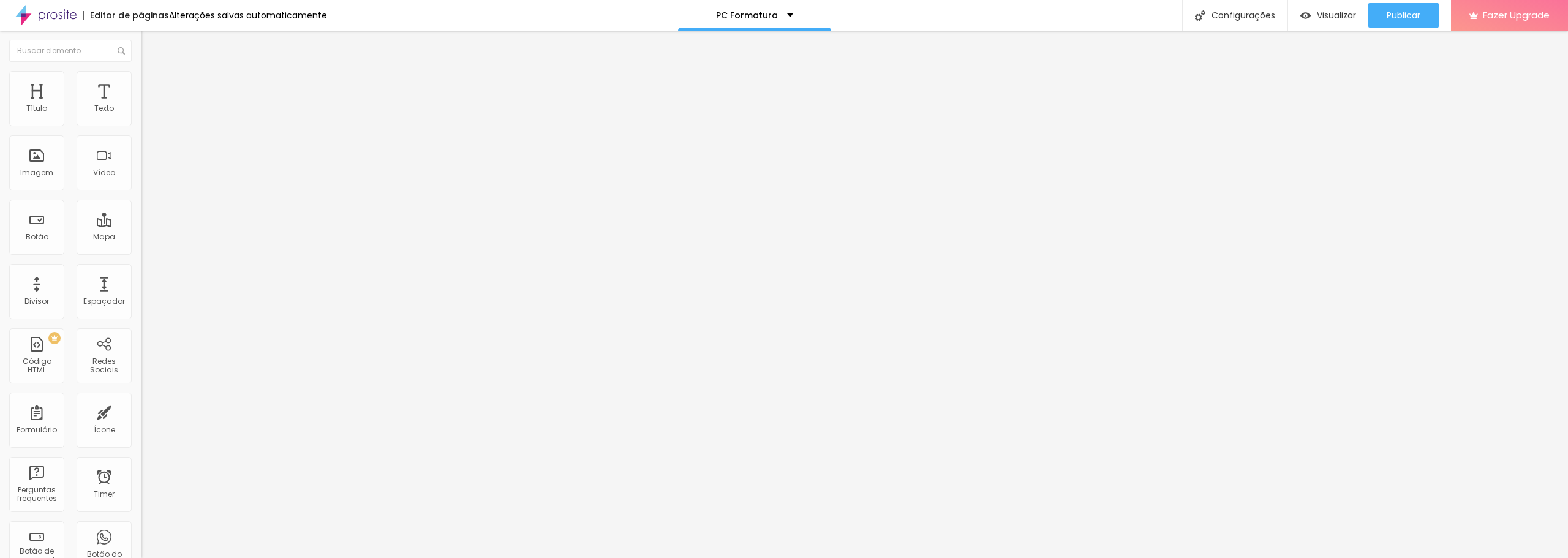
drag, startPoint x: 120, startPoint y: 133, endPoint x: 175, endPoint y: 138, distance: 55.2
click at [175, 125] on input "range" at bounding box center [180, 120] width 79 height 10
click at [1398, 20] on span "Publicar" at bounding box center [1403, 15] width 34 height 10
click at [785, 17] on div "PC Formatura" at bounding box center [755, 15] width 78 height 9
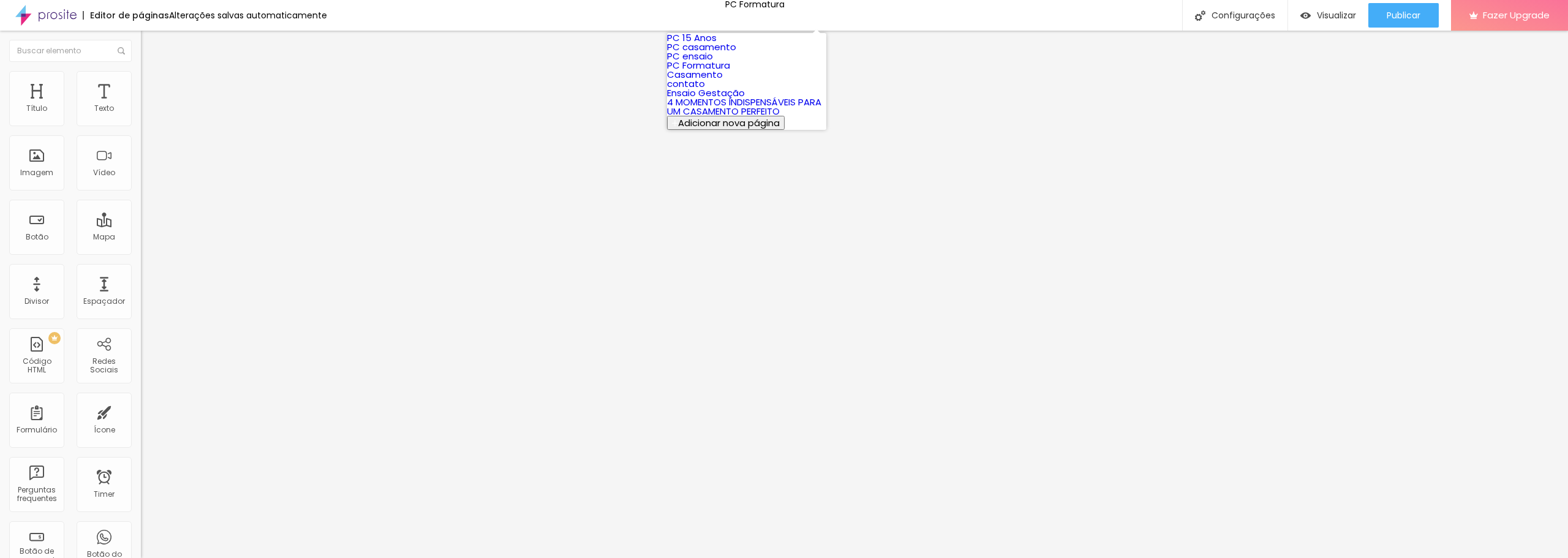
click at [716, 43] on link "PC 15 Anos" at bounding box center [691, 38] width 49 height 13
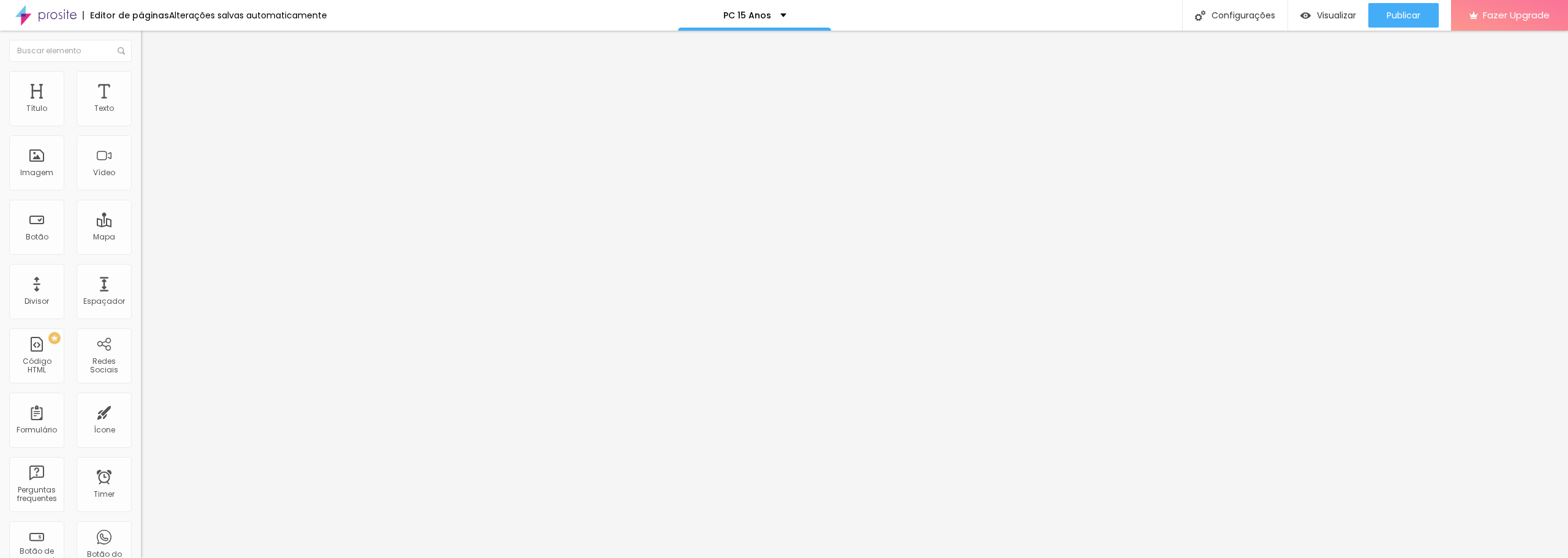
click at [140, 105] on span "Trocar imagem" at bounding box center [174, 100] width 67 height 10
click at [140, 191] on span "Original" at bounding box center [155, 186] width 29 height 10
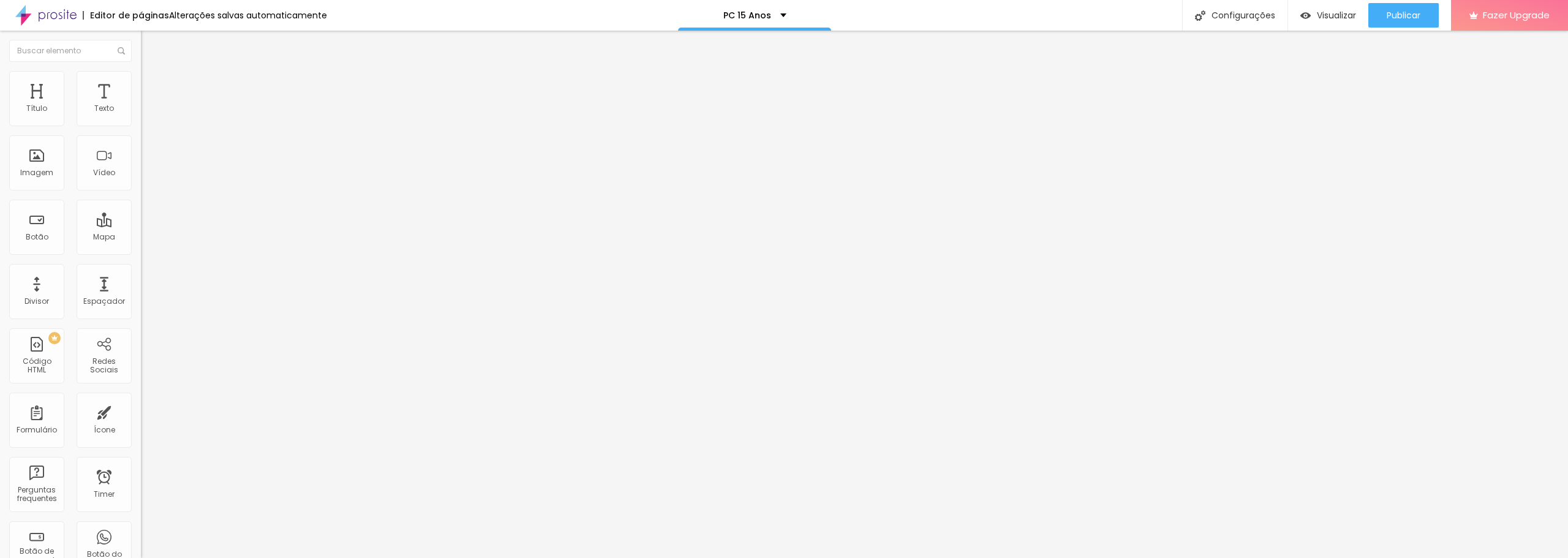
click at [140, 214] on span "Quadrado" at bounding box center [160, 208] width 40 height 10
click at [152, 82] on span "Estilo" at bounding box center [161, 79] width 19 height 10
type input "75"
type input "85"
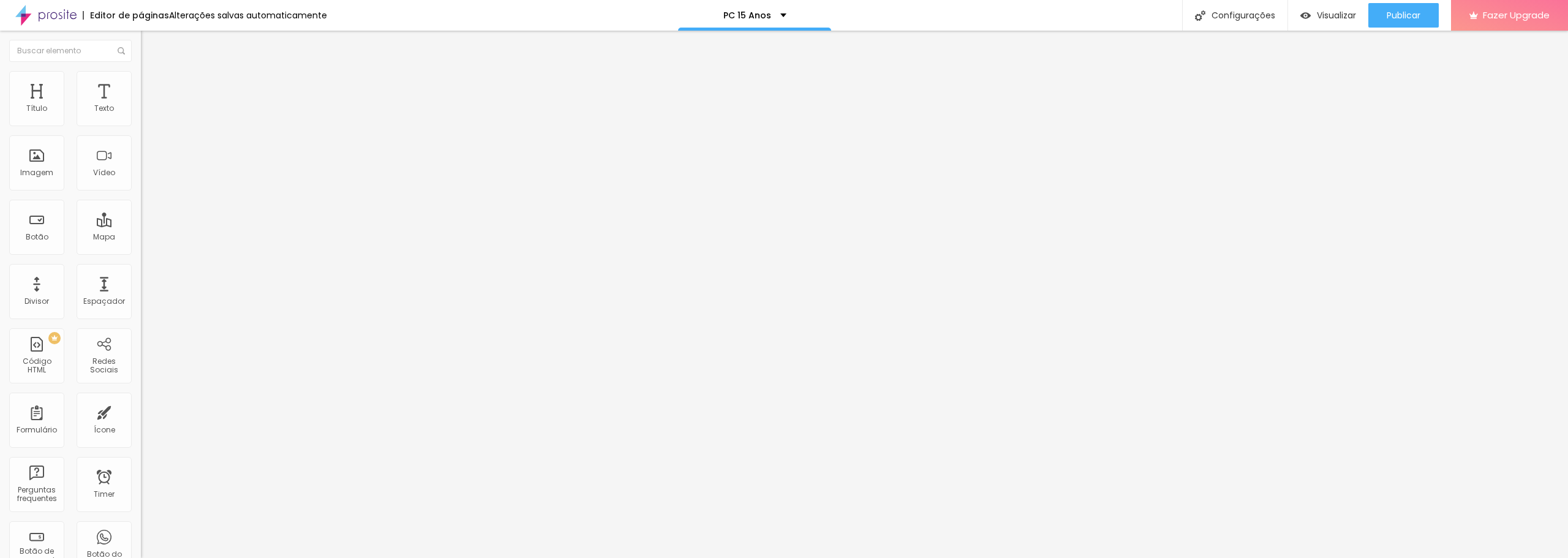
type input "85"
type input "90"
type input "95"
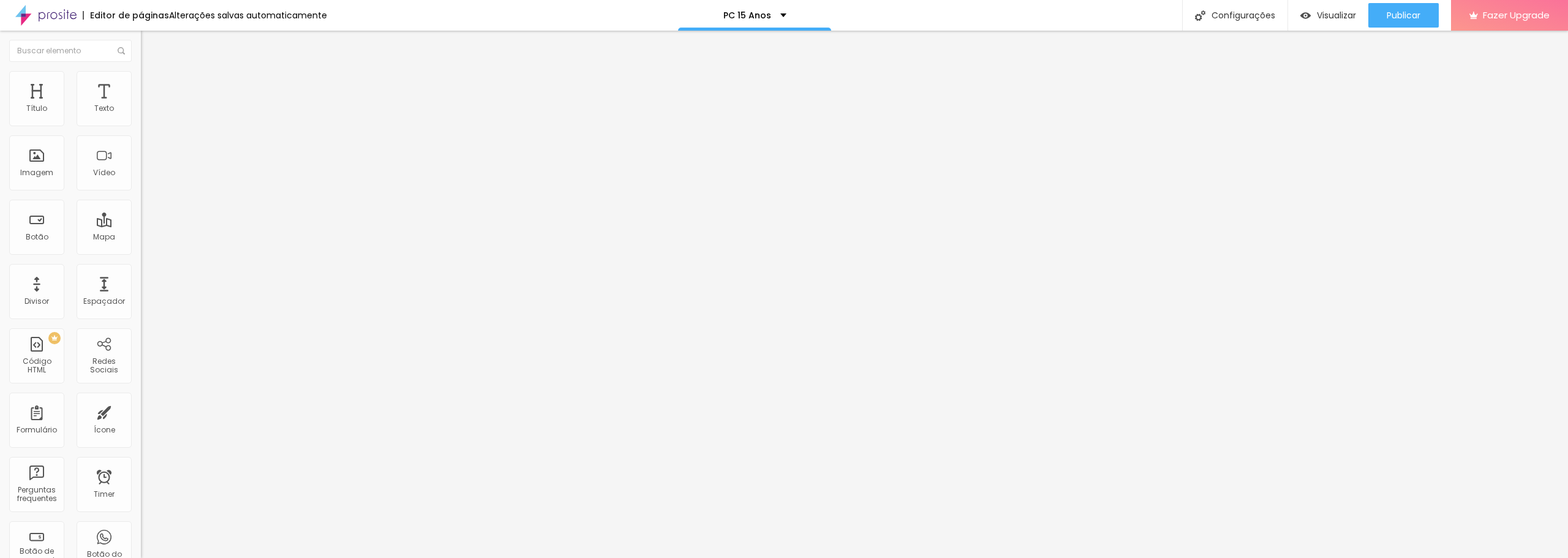
type input "100"
drag, startPoint x: 80, startPoint y: 129, endPoint x: 184, endPoint y: 132, distance: 104.0
type input "100"
click at [184, 125] on input "range" at bounding box center [180, 120] width 79 height 10
click at [1426, 9] on button "Publicar" at bounding box center [1402, 15] width 70 height 24
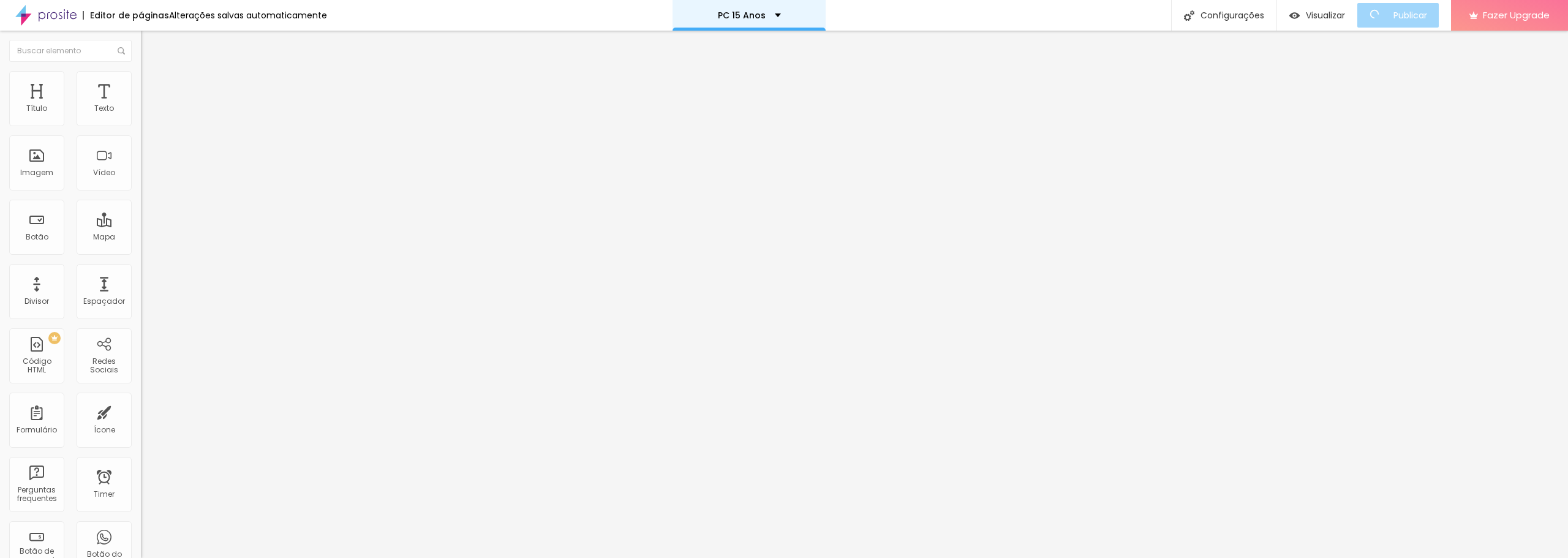
click at [756, 11] on p "PC 15 Anos" at bounding box center [741, 15] width 48 height 9
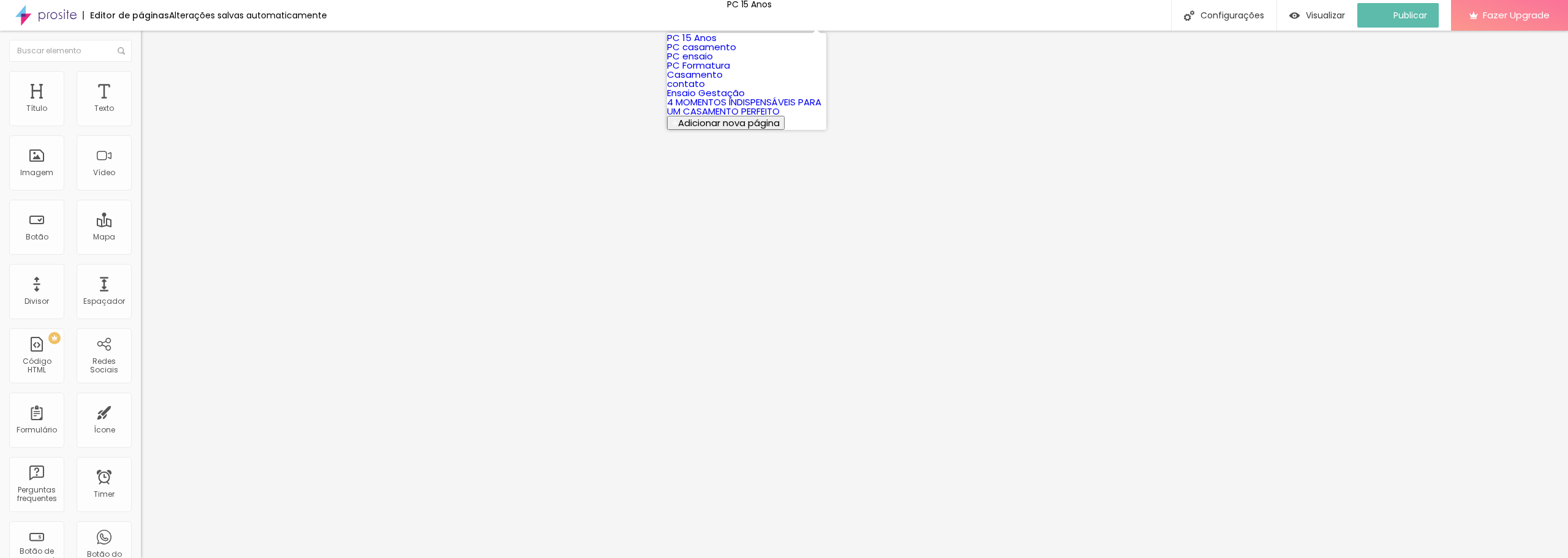
click at [723, 72] on link "PC Formatura" at bounding box center [698, 65] width 63 height 13
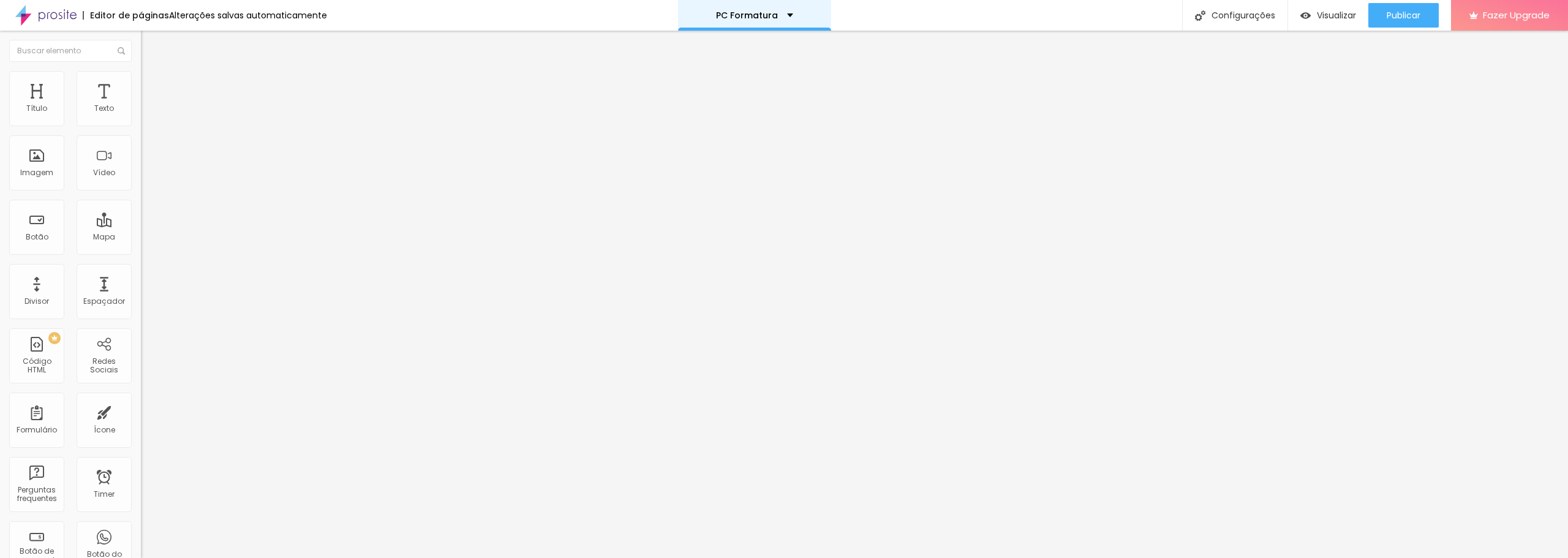
click at [757, 16] on p "PC Formatura" at bounding box center [747, 15] width 62 height 9
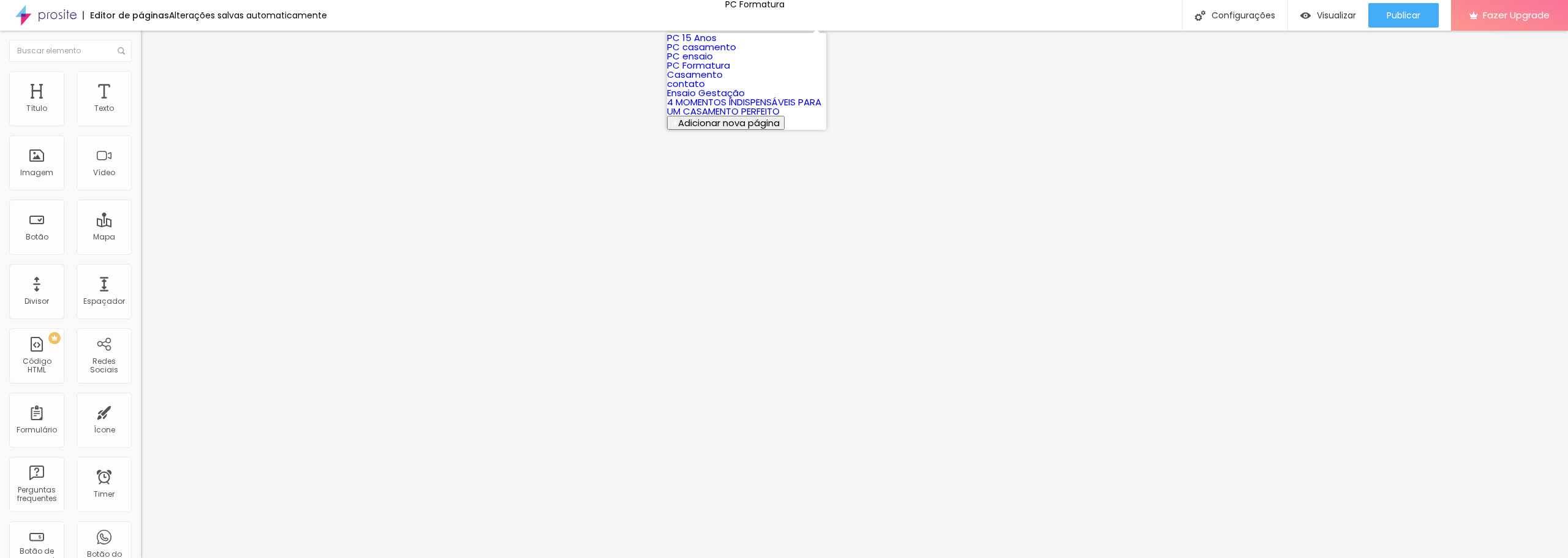
click at [716, 43] on link "PC 15 Anos" at bounding box center [691, 38] width 49 height 13
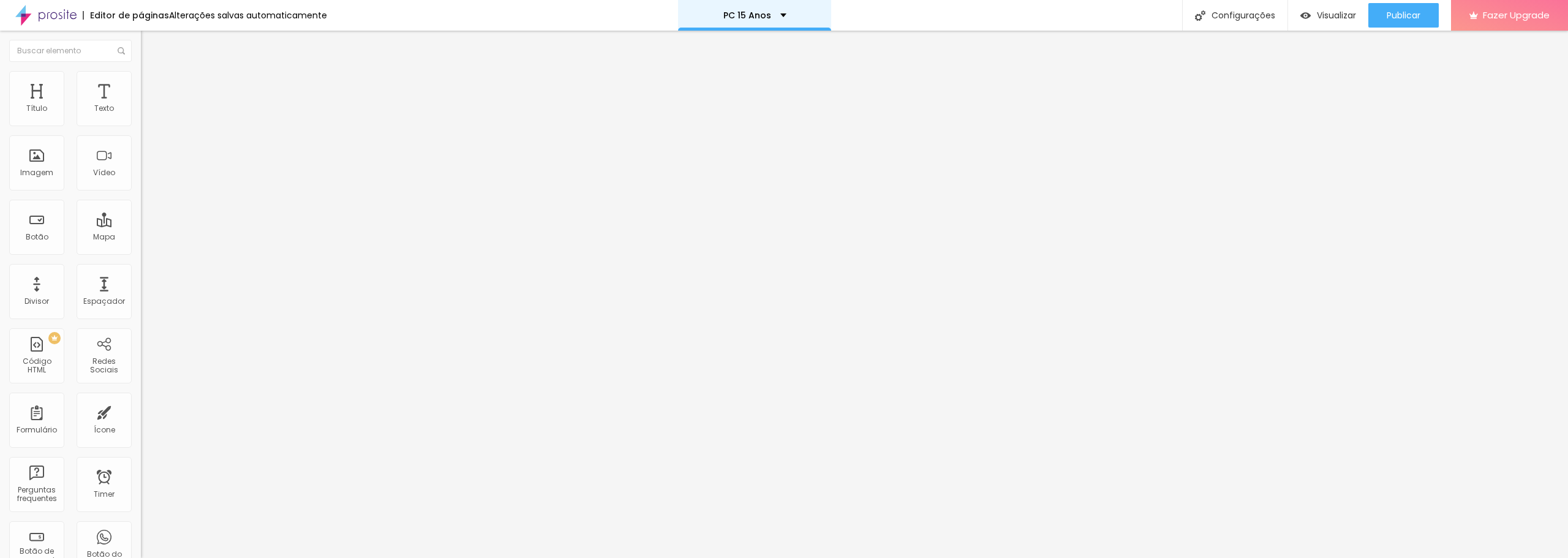
click at [765, 15] on div "PC 15 Anos" at bounding box center [755, 15] width 63 height 9
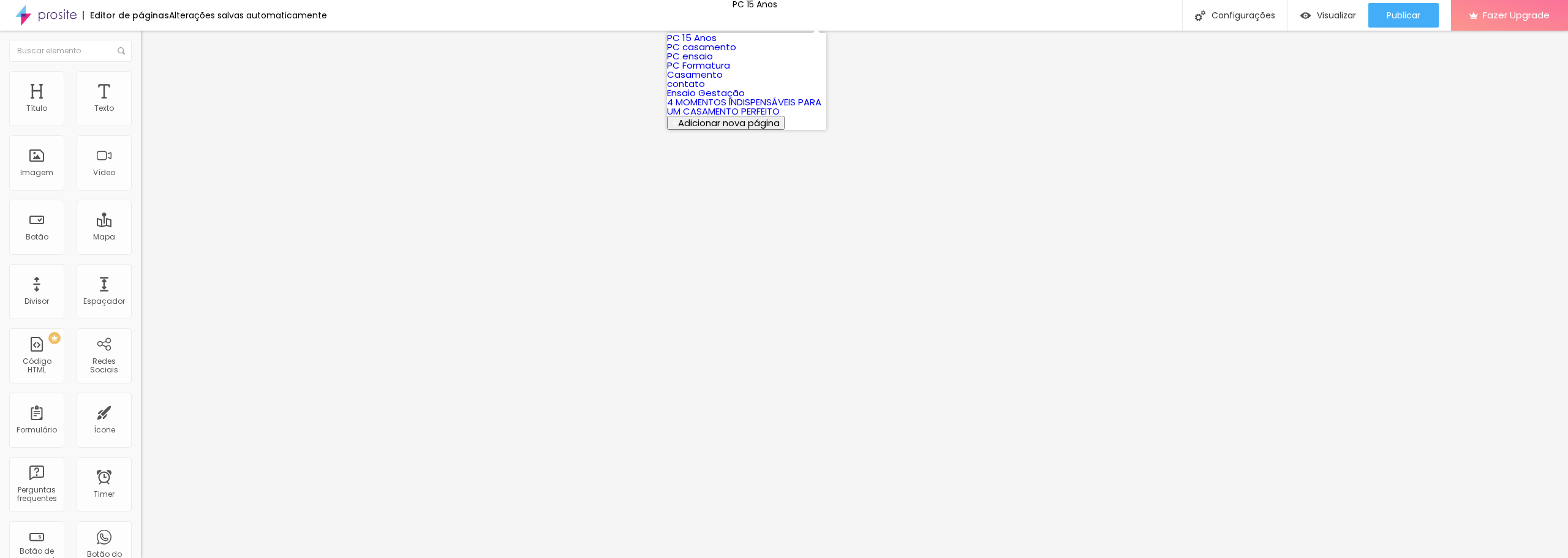
click at [729, 72] on link "PC Formatura" at bounding box center [698, 65] width 63 height 13
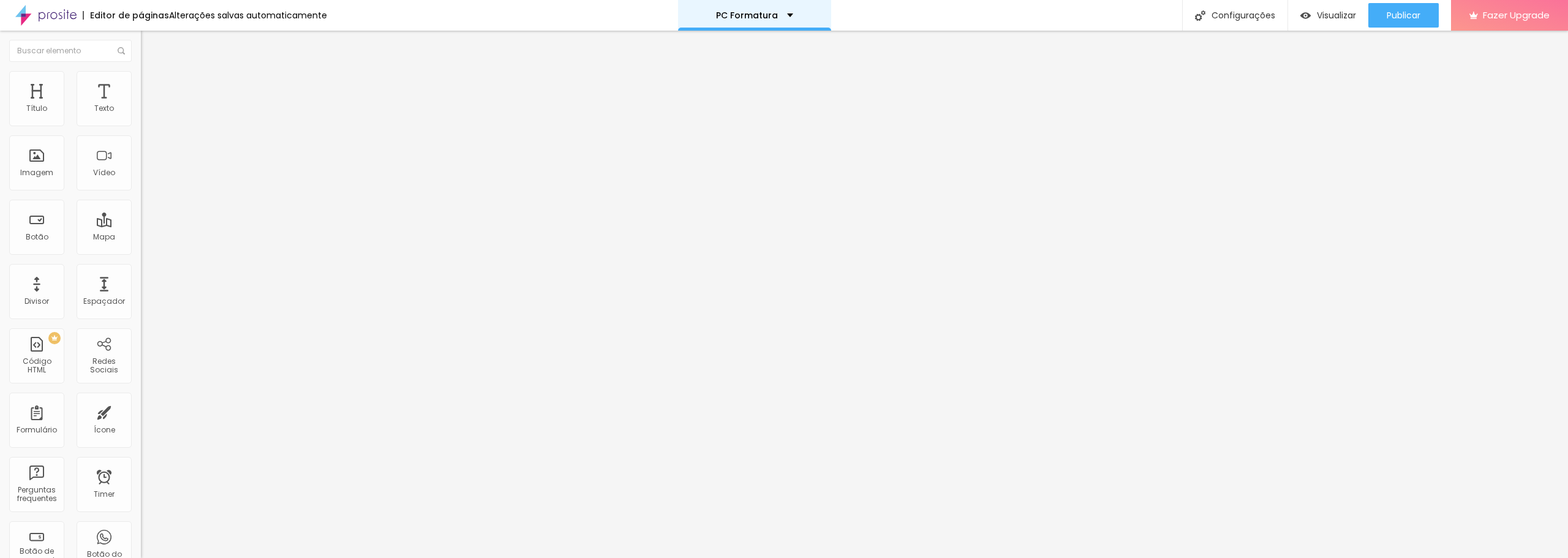
click at [743, 12] on p "PC Formatura" at bounding box center [747, 15] width 62 height 9
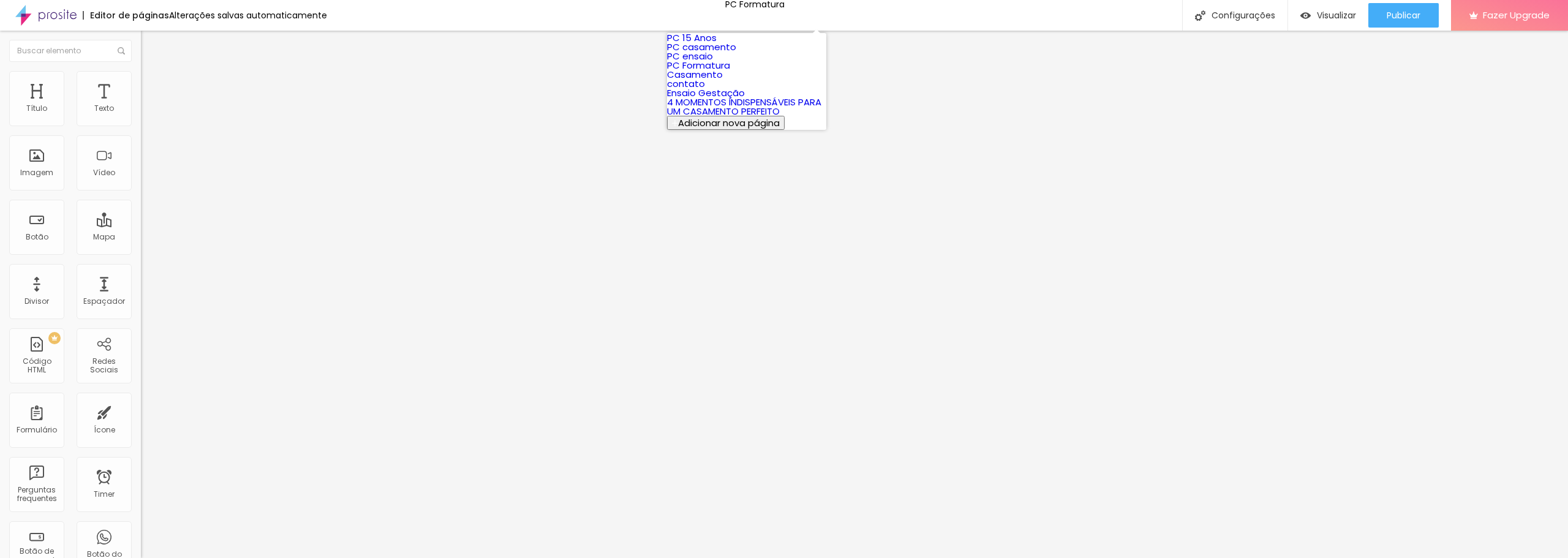
click at [716, 44] on link "PC 15 Anos" at bounding box center [691, 38] width 49 height 13
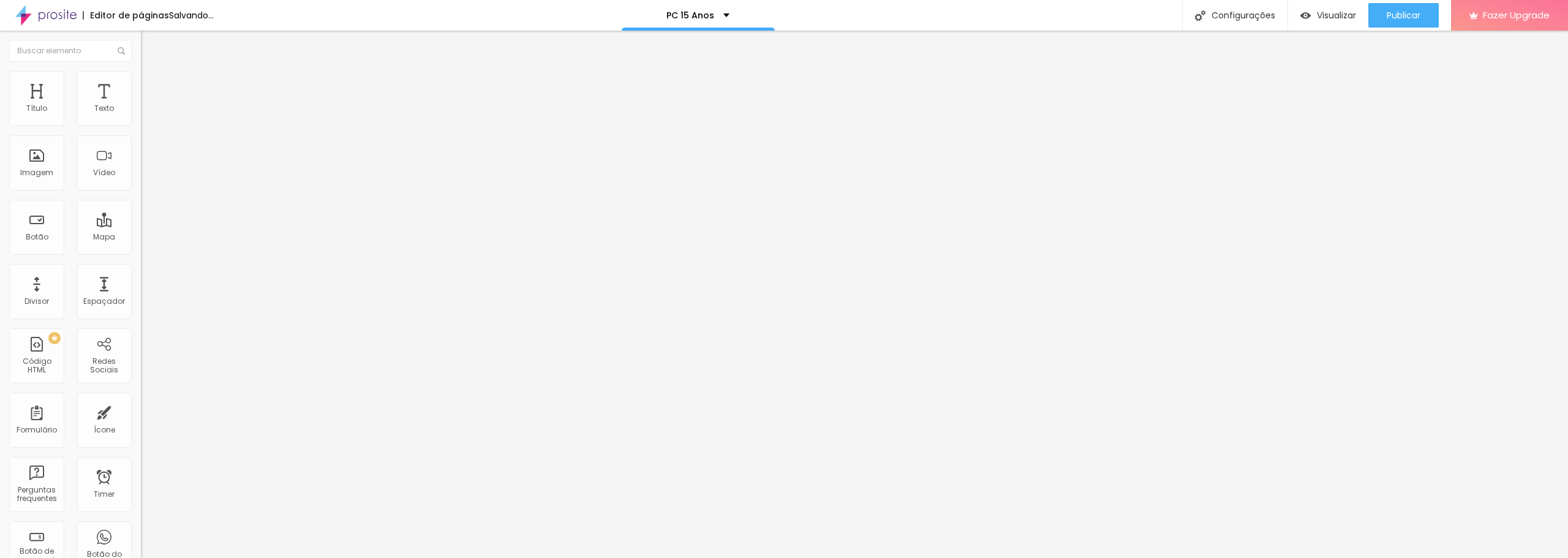
click at [152, 85] on span "Estilo" at bounding box center [161, 79] width 19 height 10
click at [140, 83] on img at bounding box center [146, 89] width 11 height 11
click at [140, 77] on img at bounding box center [146, 77] width 11 height 11
click at [140, 71] on li "Conteúdo" at bounding box center [211, 65] width 140 height 12
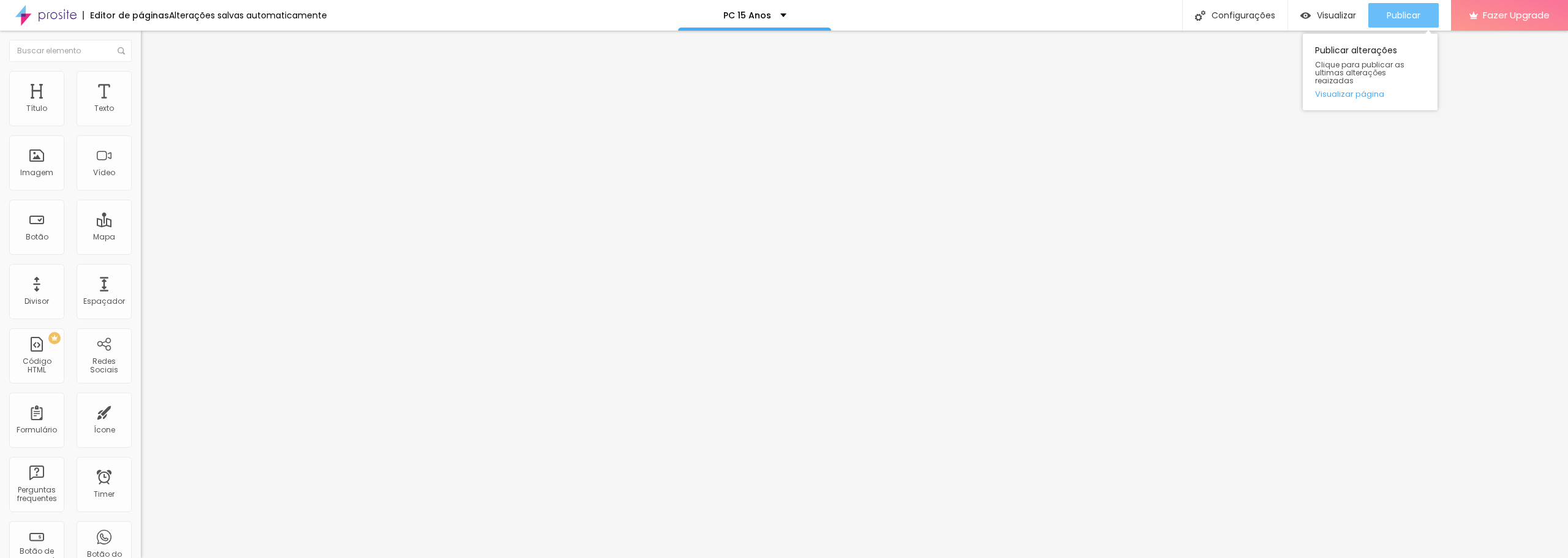
click at [1399, 6] on div "Publicar" at bounding box center [1403, 15] width 34 height 24
click at [774, 10] on div "PC 15 Anos" at bounding box center [755, 15] width 153 height 31
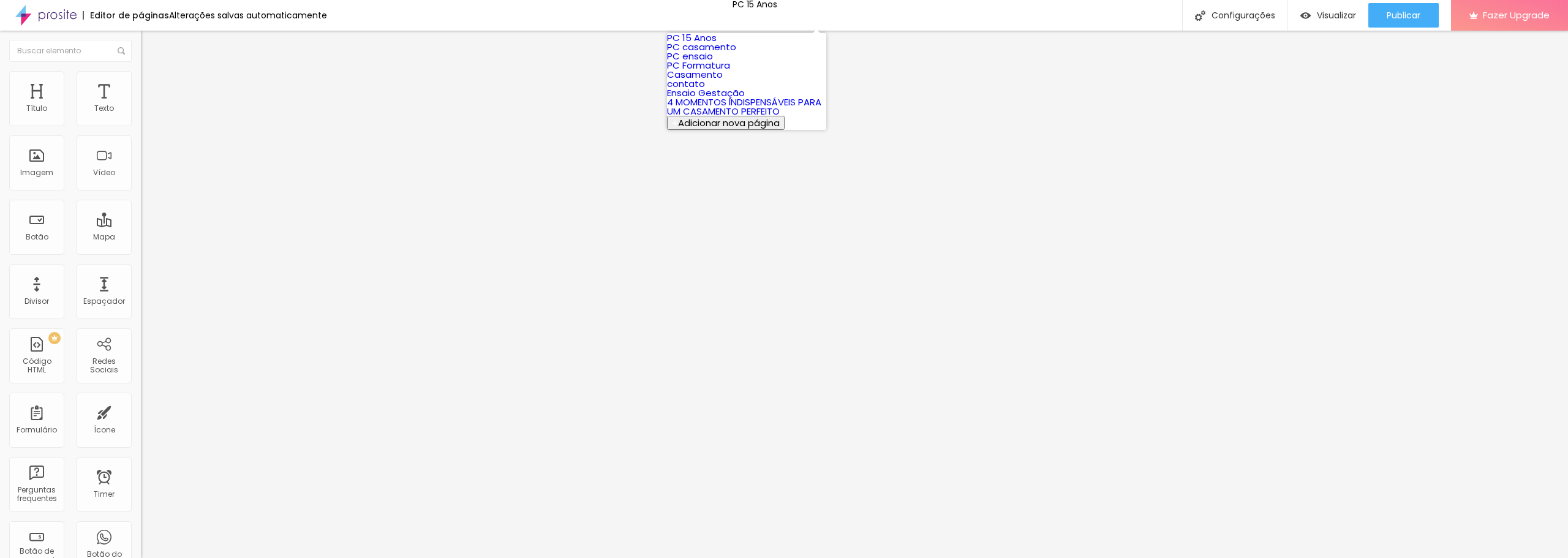
click at [730, 72] on link "PC Formatura" at bounding box center [698, 65] width 63 height 13
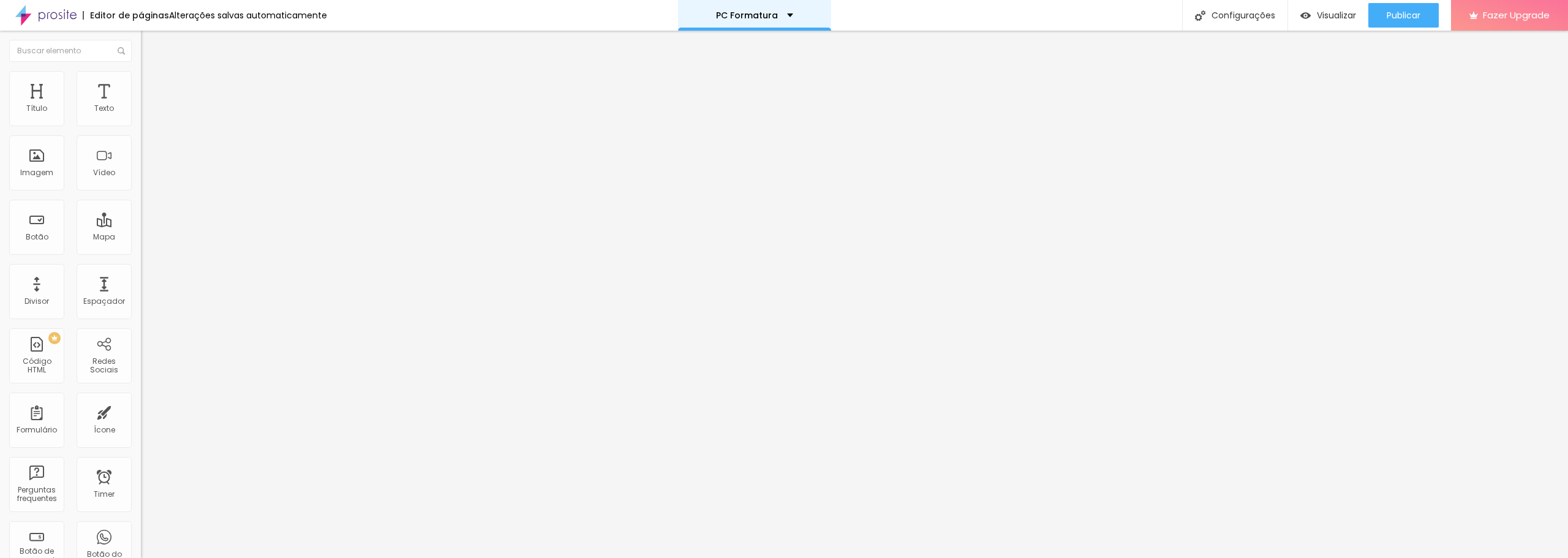
click at [756, 13] on p "PC Formatura" at bounding box center [747, 15] width 62 height 9
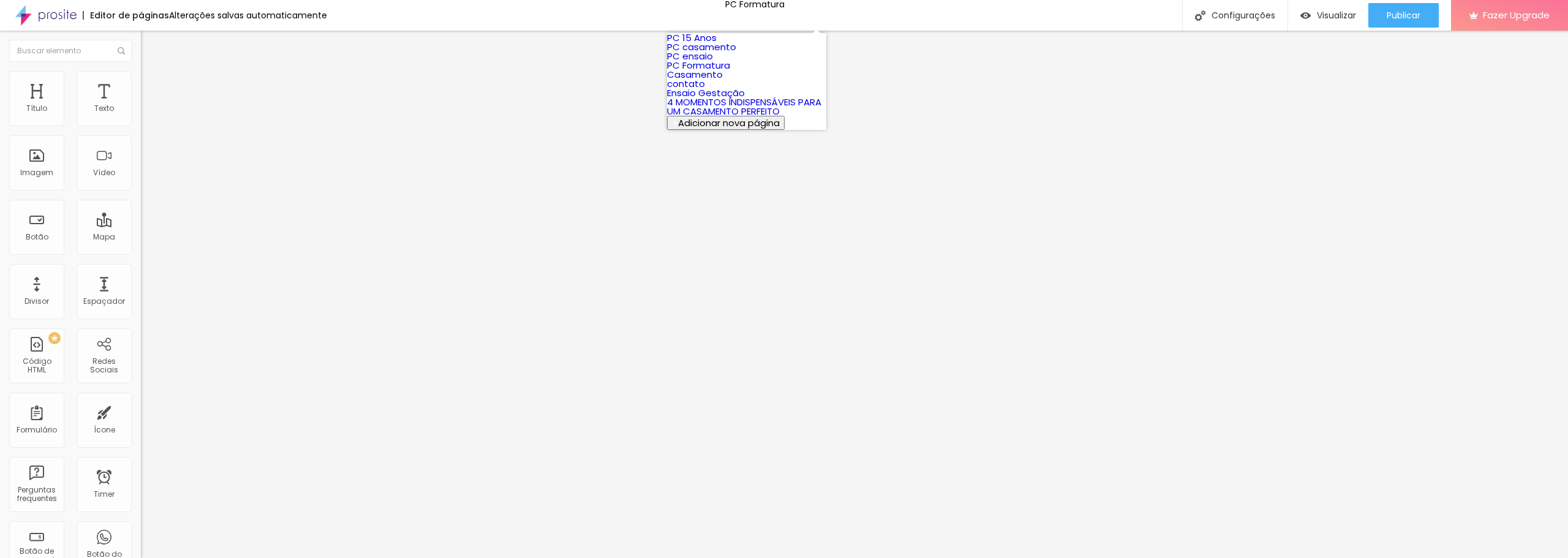
click at [716, 40] on link "PC 15 Anos" at bounding box center [691, 38] width 49 height 13
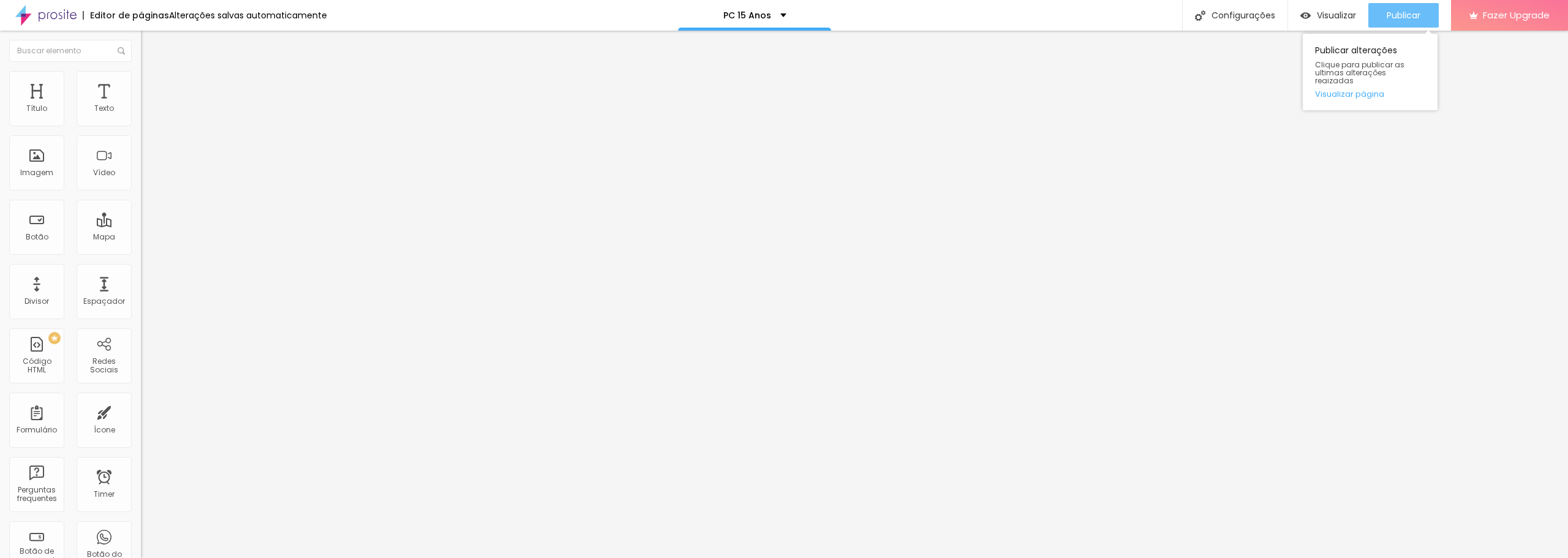
click at [1392, 8] on div "Publicar" at bounding box center [1403, 15] width 34 height 24
click at [1393, 6] on div "Publicar" at bounding box center [1403, 15] width 34 height 24
click at [140, 111] on span "Encaixotado" at bounding box center [164, 106] width 48 height 10
click at [152, 85] on span "Estilo" at bounding box center [161, 79] width 19 height 10
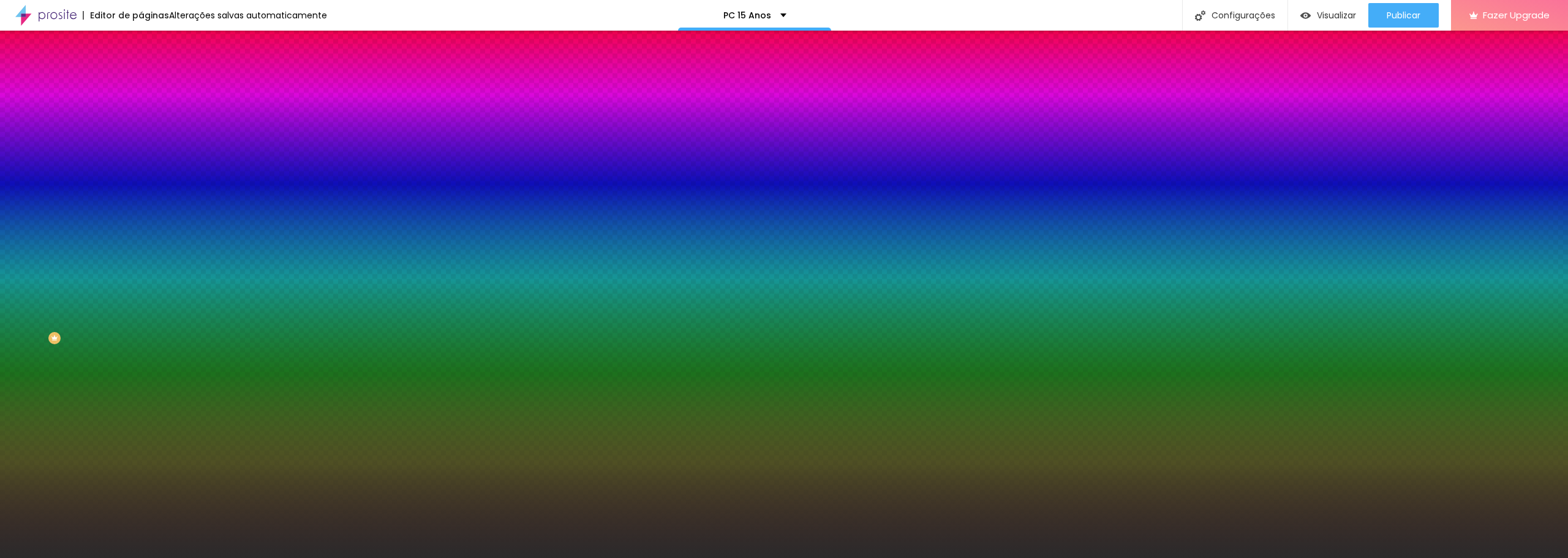
click at [208, 111] on img at bounding box center [211, 106] width 7 height 7
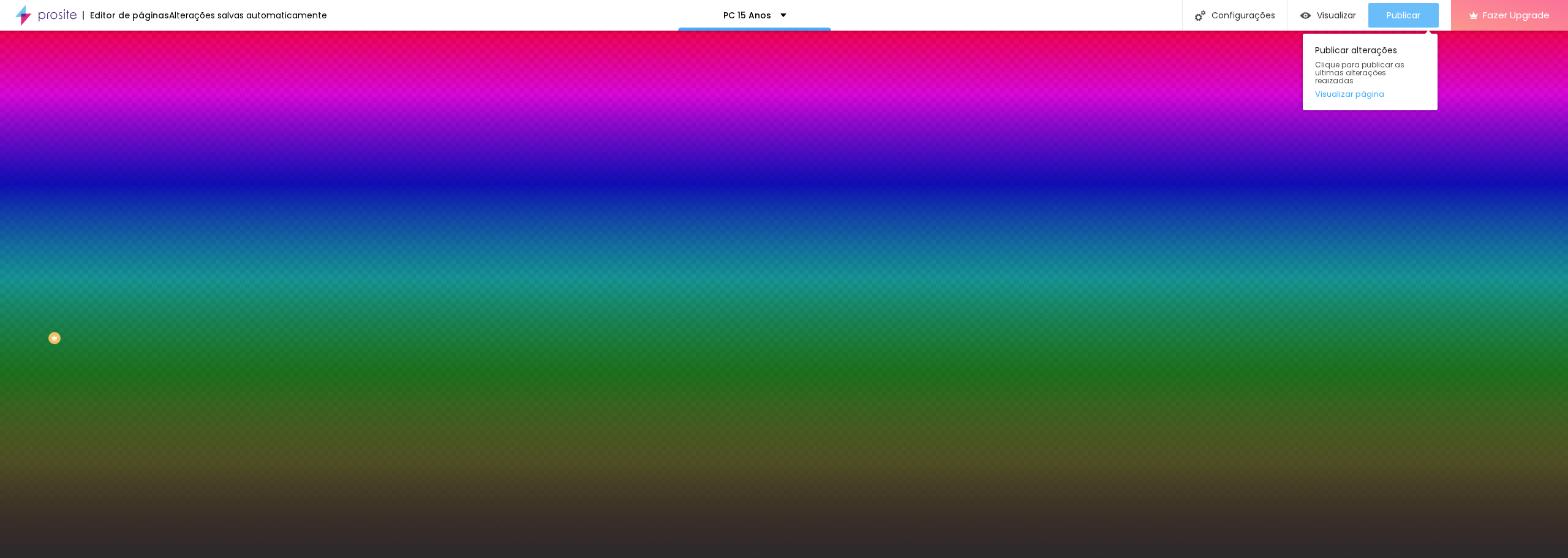
click at [1415, 15] on span "Publicar" at bounding box center [1403, 15] width 34 height 10
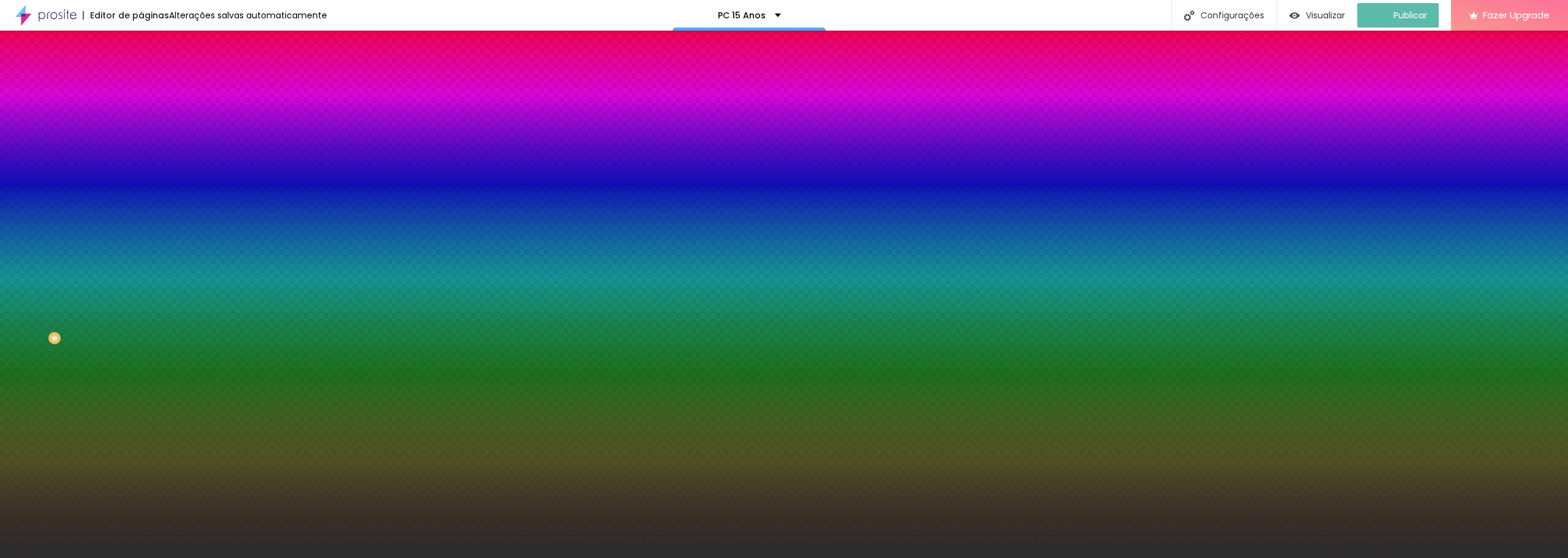
click at [140, 128] on span "Parallax" at bounding box center [155, 122] width 30 height 10
click at [140, 135] on span "Nenhum" at bounding box center [156, 129] width 31 height 10
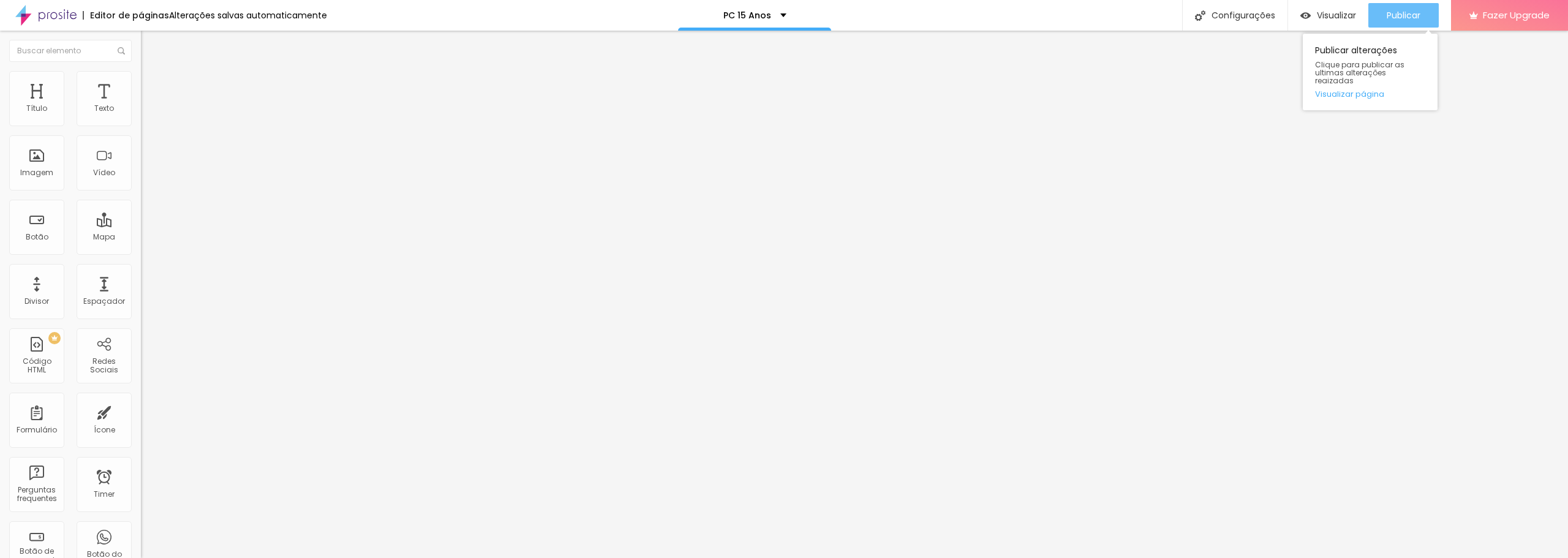
click at [1415, 19] on span "Publicar" at bounding box center [1403, 15] width 34 height 10
click at [1369, 90] on link "Visualizar página" at bounding box center [1369, 94] width 111 height 8
click at [757, 19] on p "PC 15 Anos" at bounding box center [747, 15] width 48 height 9
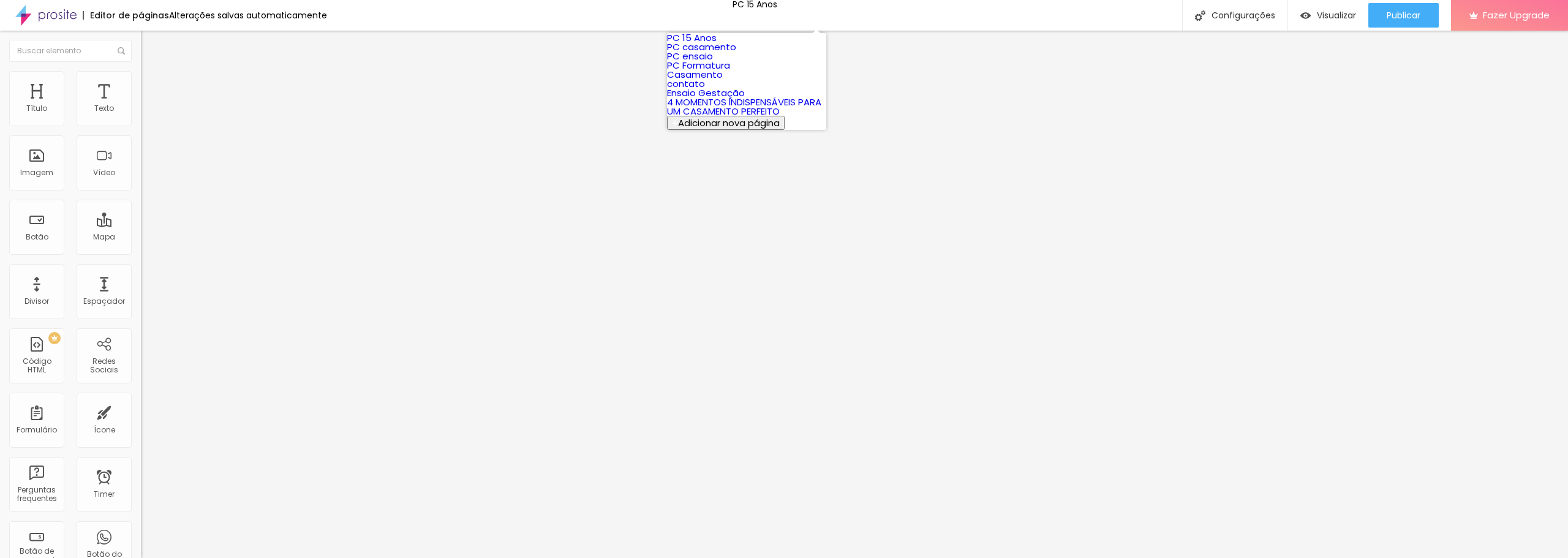
click at [730, 72] on link "PC Formatura" at bounding box center [698, 65] width 63 height 13
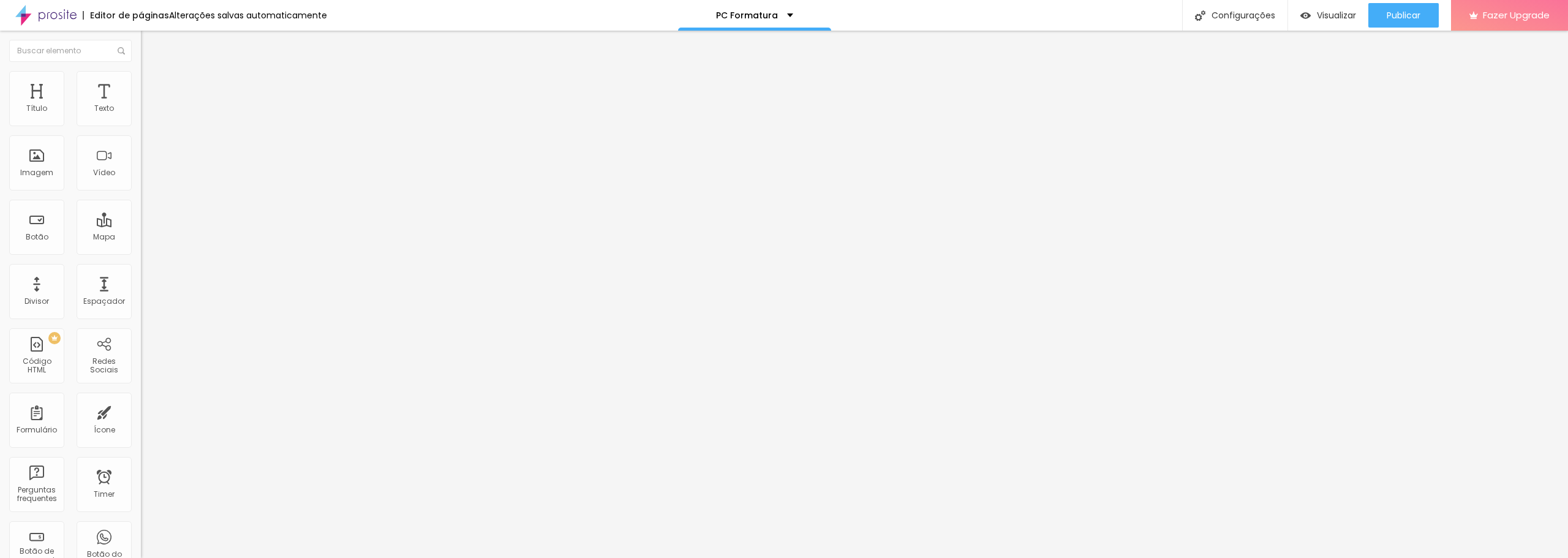
click at [152, 85] on span "Estilo" at bounding box center [161, 79] width 19 height 10
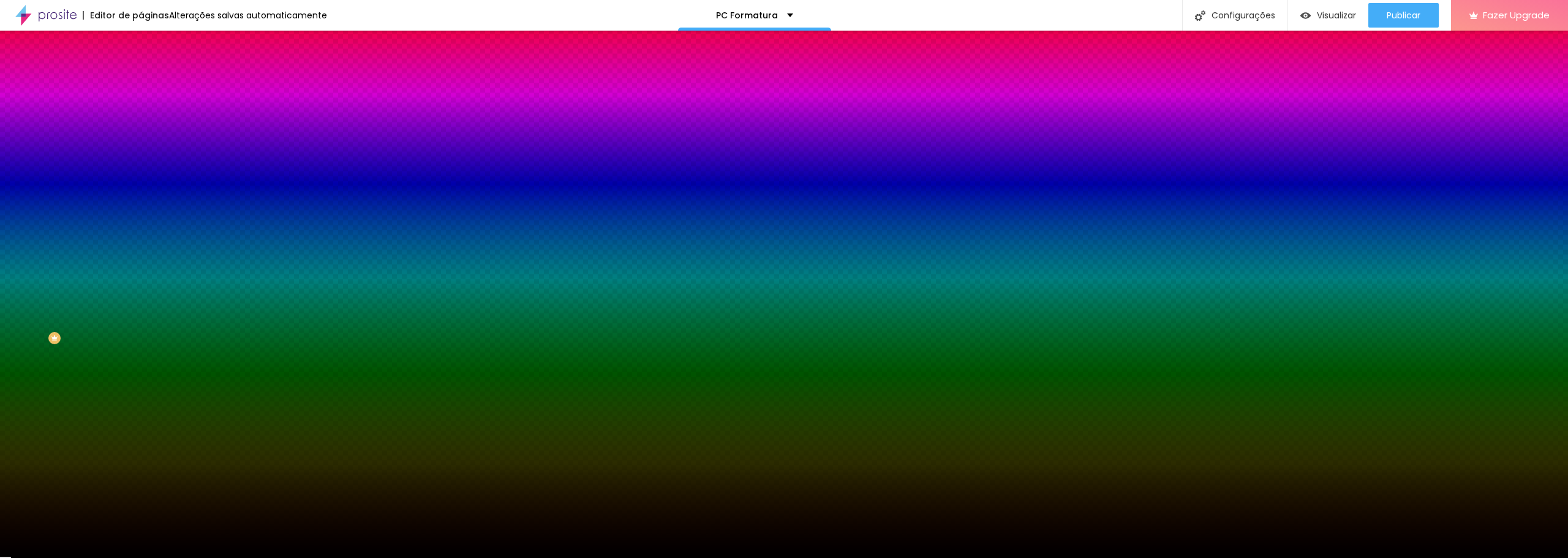
click at [140, 166] on div at bounding box center [211, 166] width 140 height 0
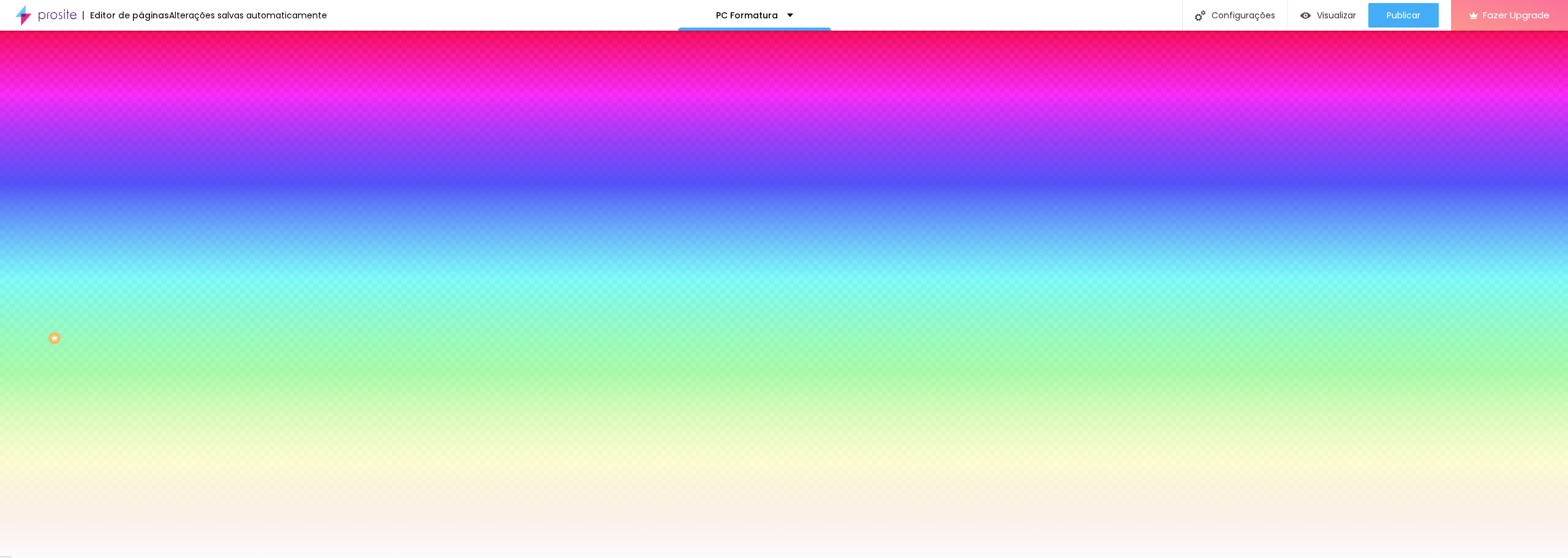
type input "#FFFFFF"
drag, startPoint x: 63, startPoint y: 258, endPoint x: 0, endPoint y: 232, distance: 68.2
click at [140, 232] on div "Imagem de fundo Adicionar imagem Efeito da Imagem Nenhum Nenhum Parallax Cor de…" at bounding box center [211, 174] width 140 height 158
click at [140, 231] on div "Imagem de fundo Adicionar imagem Efeito da Imagem Nenhum Nenhum Parallax Cor de…" at bounding box center [211, 174] width 140 height 158
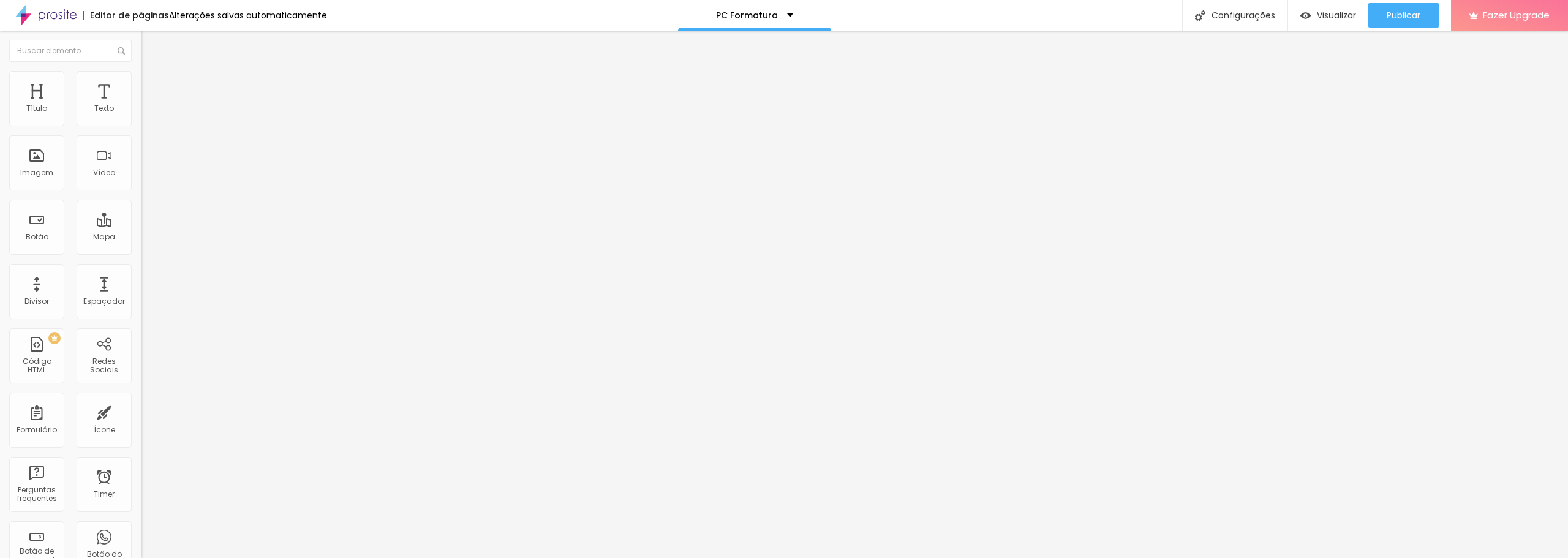
click at [140, 105] on span "Trocar imagem" at bounding box center [174, 100] width 67 height 10
click at [140, 174] on img at bounding box center [145, 170] width 9 height 9
click at [1391, 16] on span "Publicar" at bounding box center [1403, 15] width 34 height 10
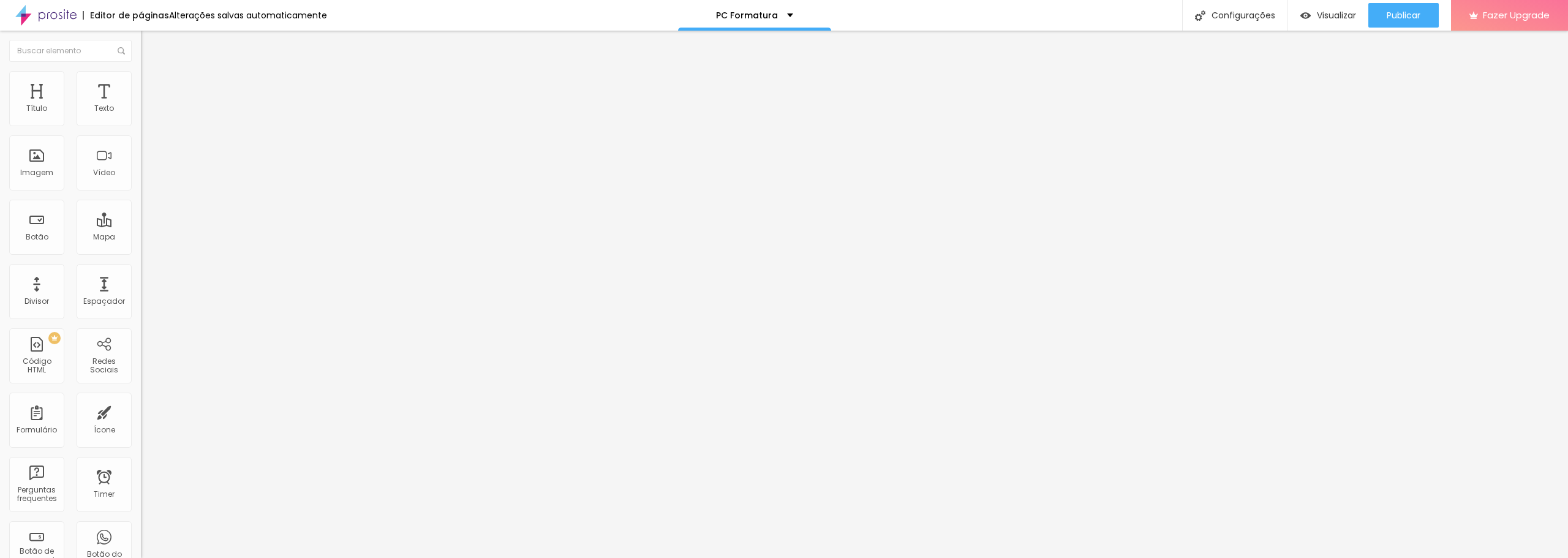
type input "22"
type input "21"
type input "20"
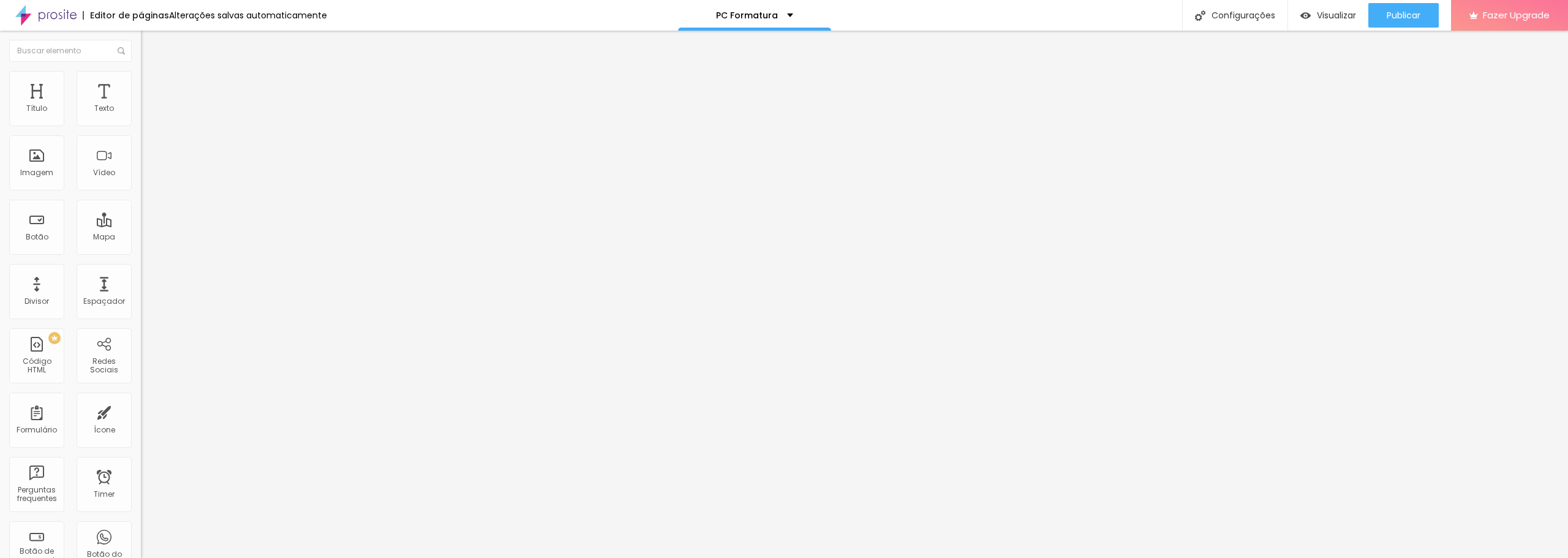
type input "20"
type input "19"
type input "18"
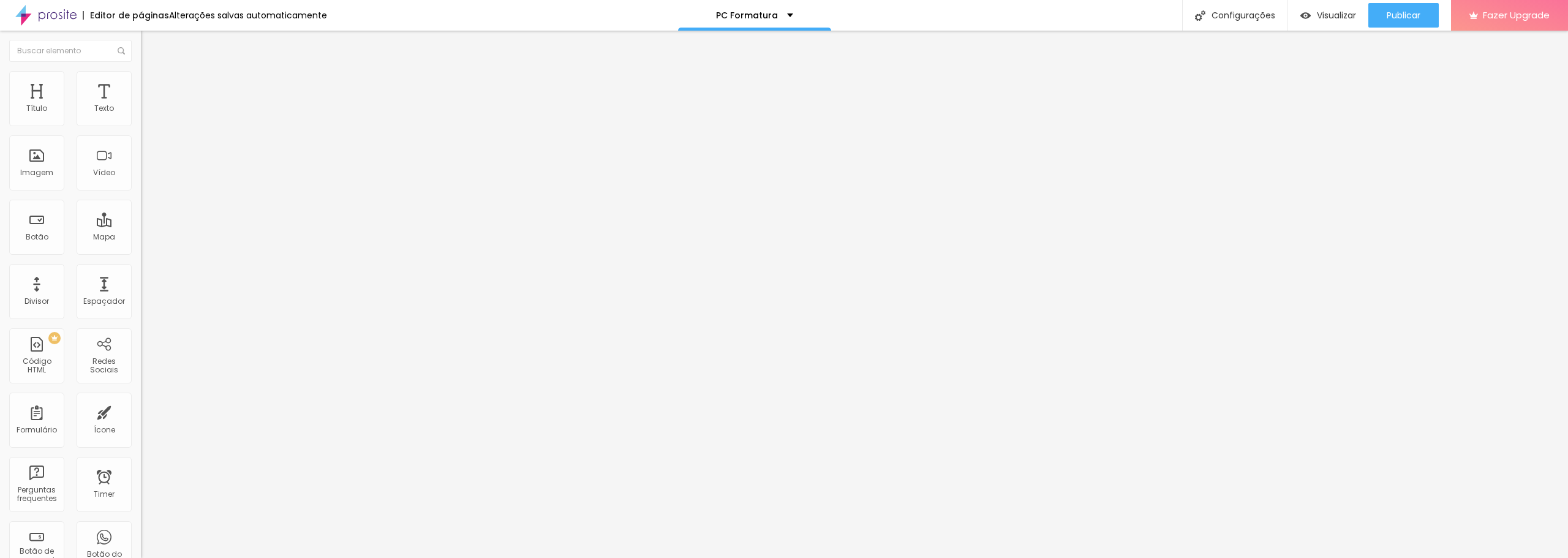
drag, startPoint x: 71, startPoint y: 122, endPoint x: 60, endPoint y: 124, distance: 11.2
click at [140, 225] on input "range" at bounding box center [180, 230] width 79 height 10
type input "17"
type input "16"
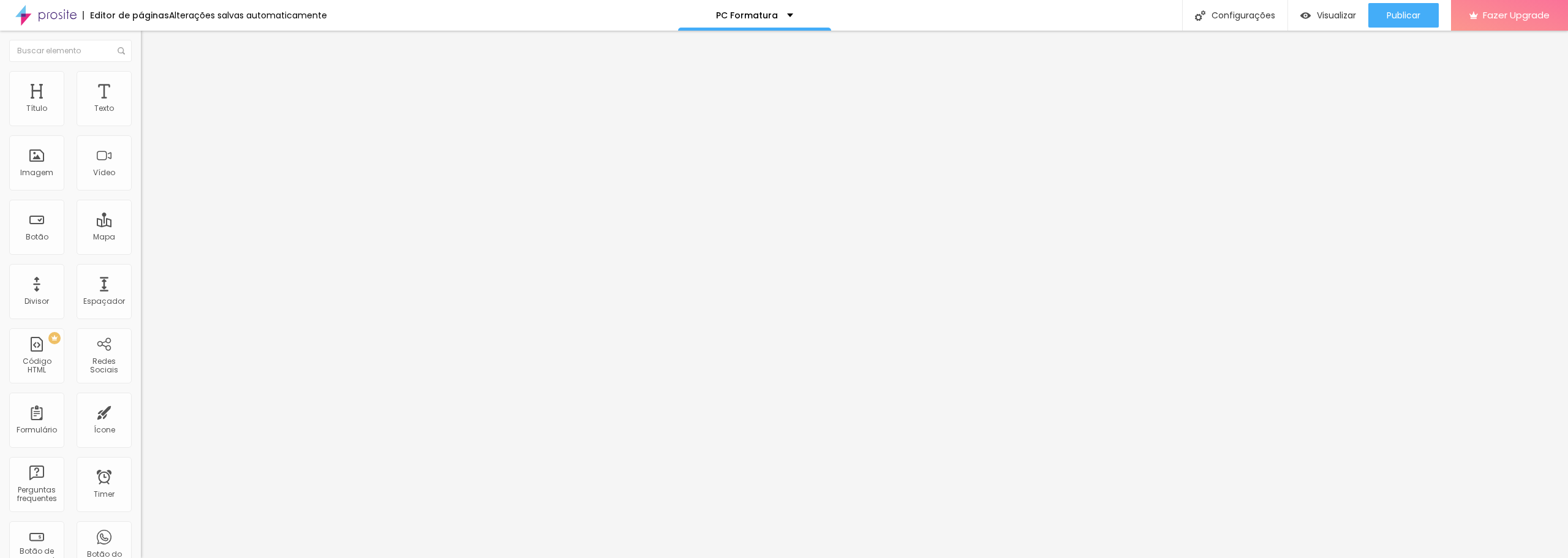
type input "16"
click at [140, 225] on input "range" at bounding box center [180, 230] width 79 height 10
click at [140, 225] on div at bounding box center [211, 231] width 140 height 11
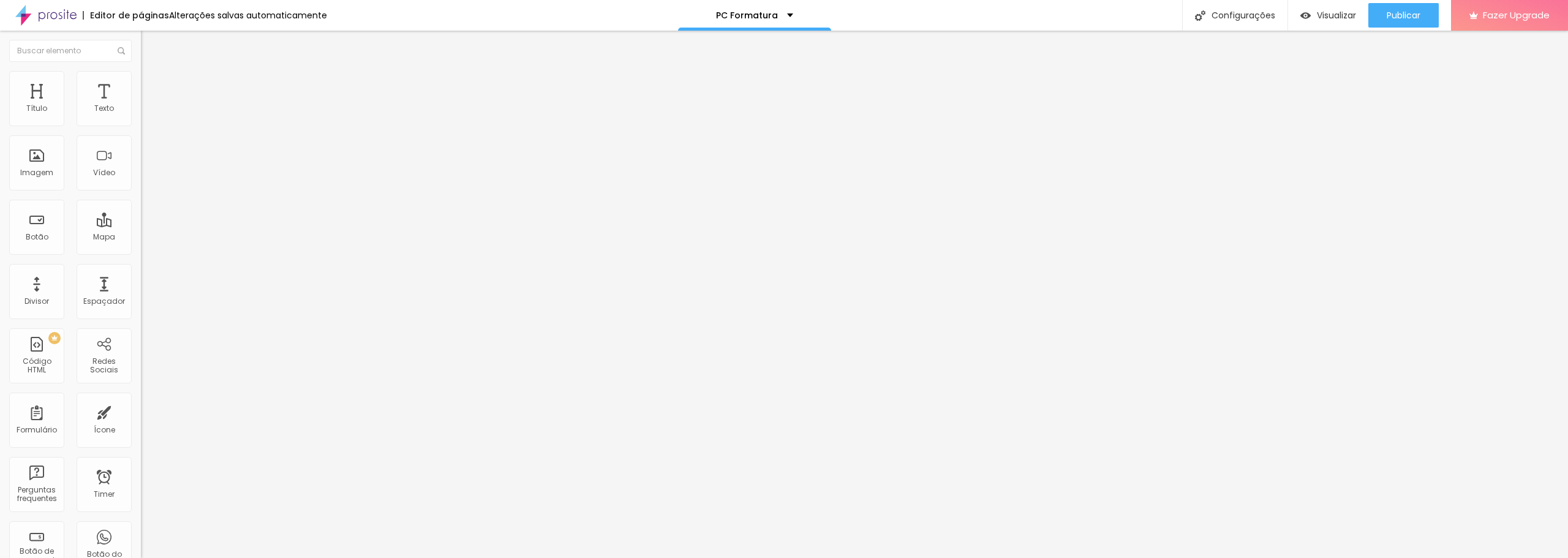
type input "17"
click at [140, 225] on input "range" at bounding box center [180, 230] width 79 height 10
type input "20"
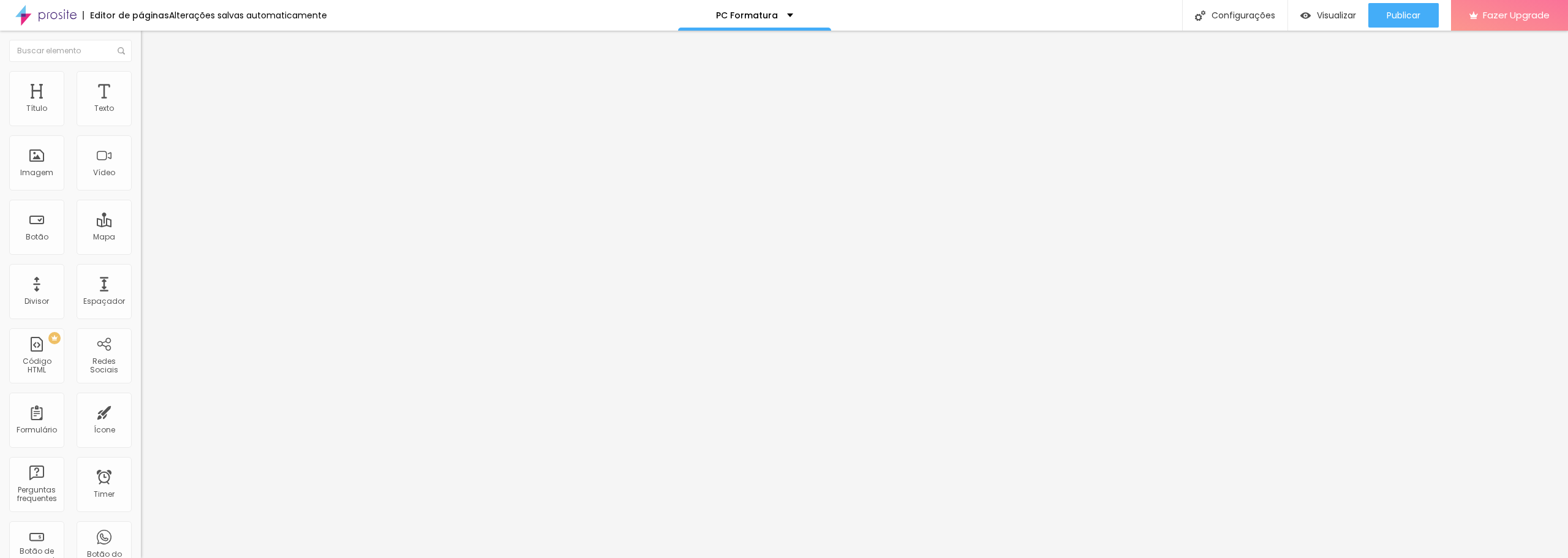
type input "20"
type input "19"
type input "18"
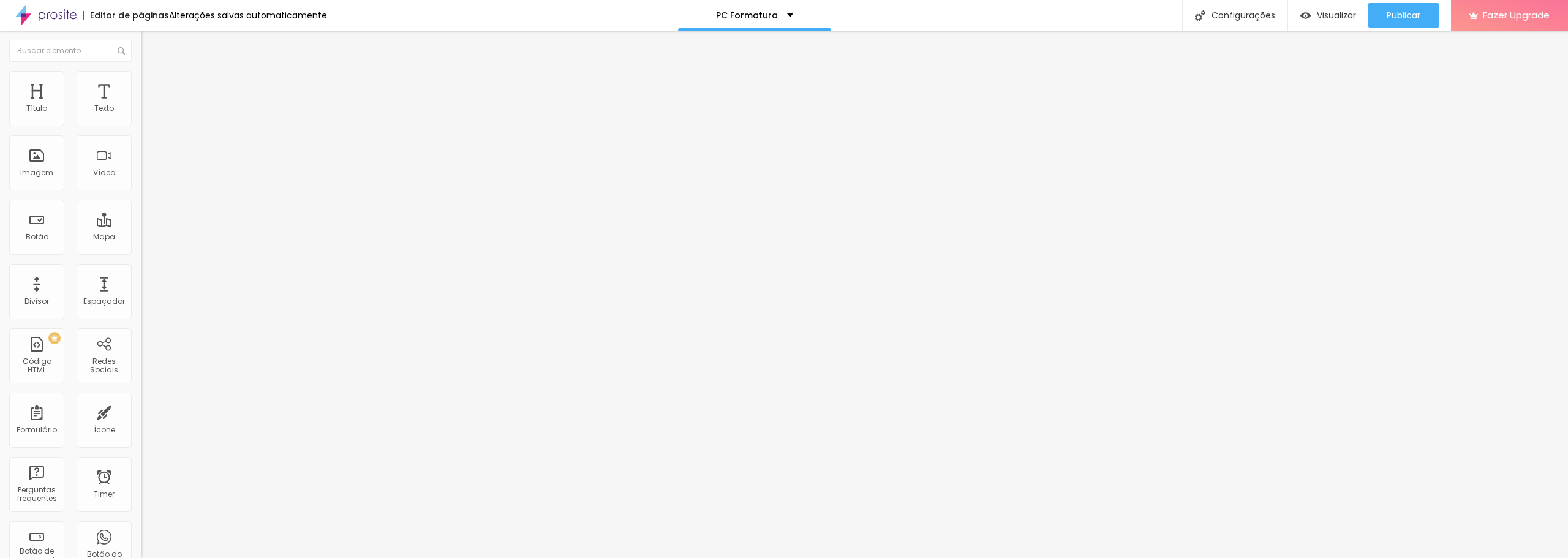
type input "17"
drag, startPoint x: 65, startPoint y: 117, endPoint x: 58, endPoint y: 117, distance: 7.0
type input "17"
click at [140, 225] on input "range" at bounding box center [180, 230] width 79 height 10
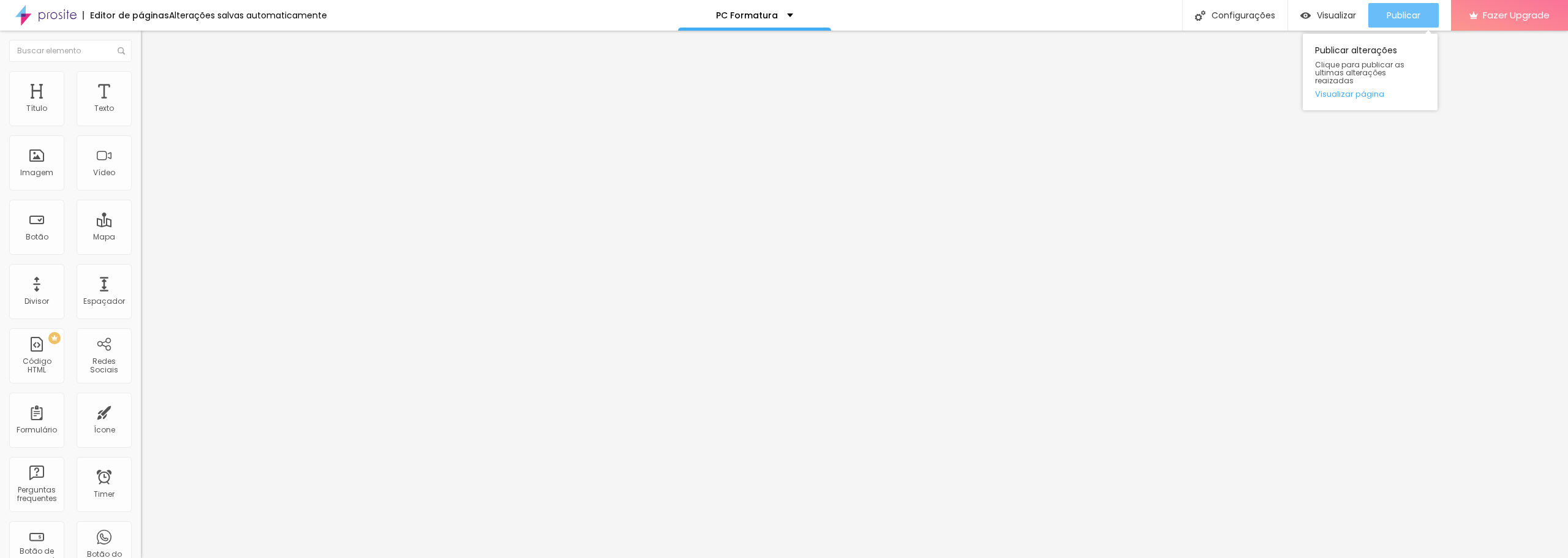
click at [1419, 19] on span "Publicar" at bounding box center [1403, 15] width 34 height 10
click at [1415, 19] on span "Publicar" at bounding box center [1403, 15] width 34 height 10
click at [1318, 19] on span "Visualizar" at bounding box center [1325, 15] width 40 height 10
click at [741, 15] on p "PC Formatura" at bounding box center [747, 15] width 62 height 9
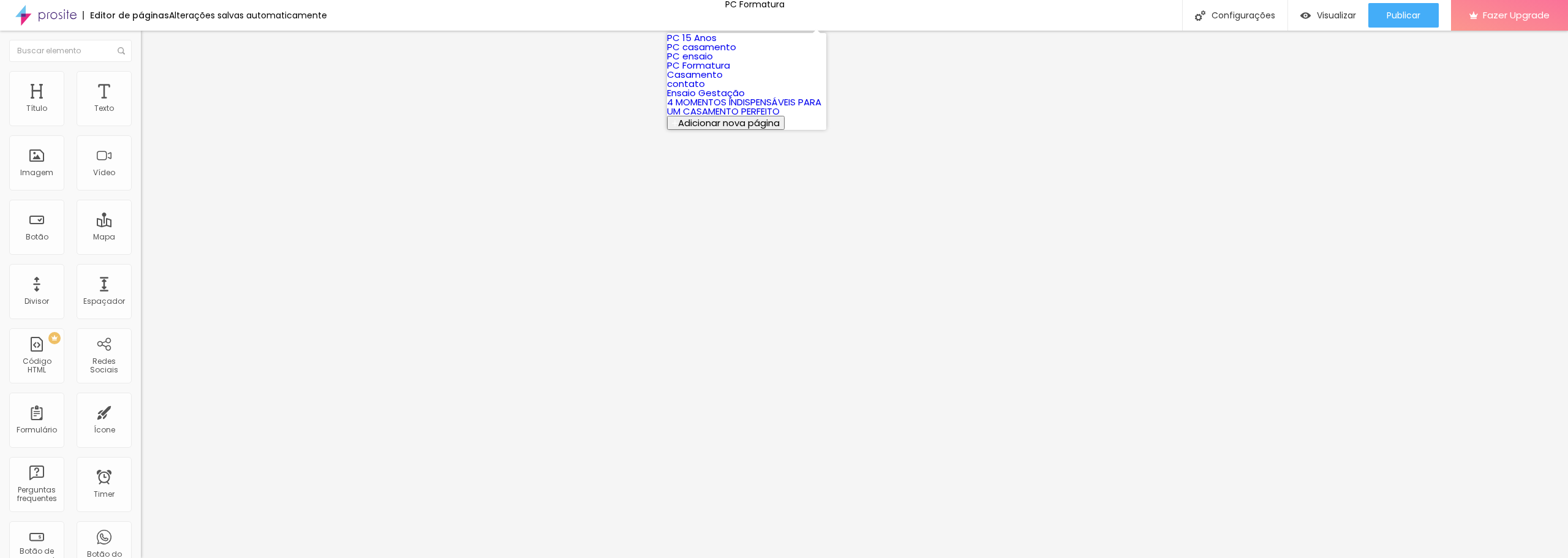
click at [721, 72] on link "PC Formatura" at bounding box center [698, 65] width 63 height 13
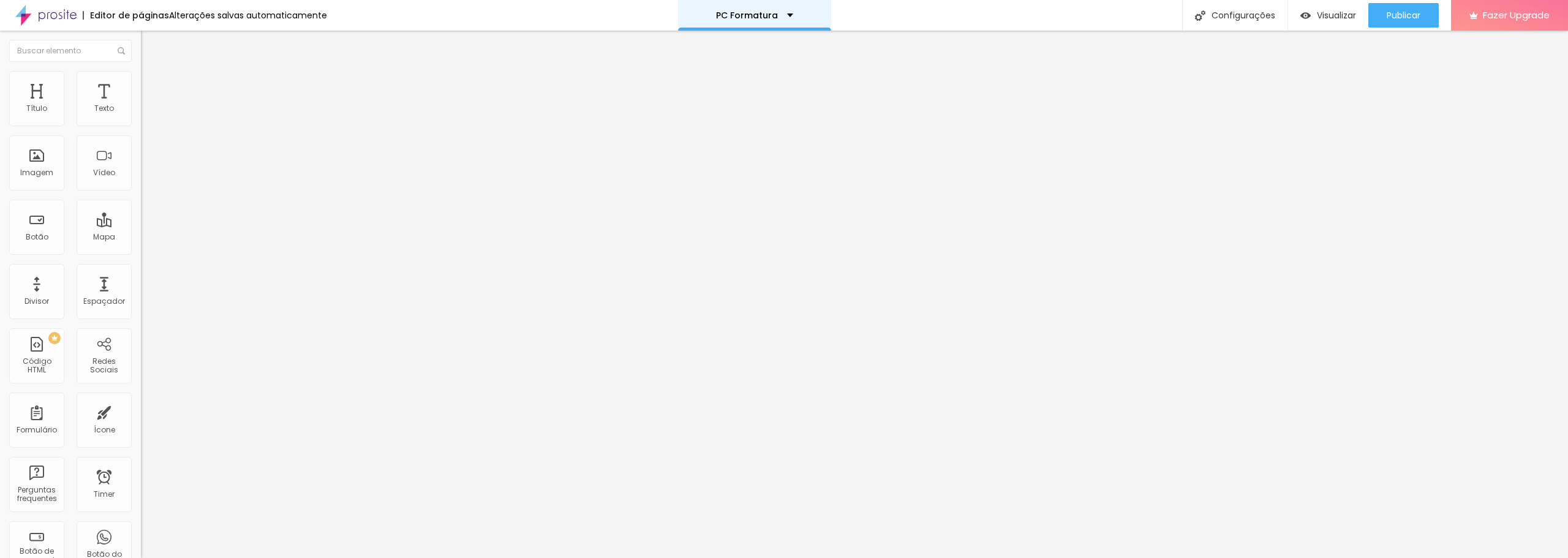
click at [786, 14] on div "PC Formatura" at bounding box center [755, 15] width 78 height 9
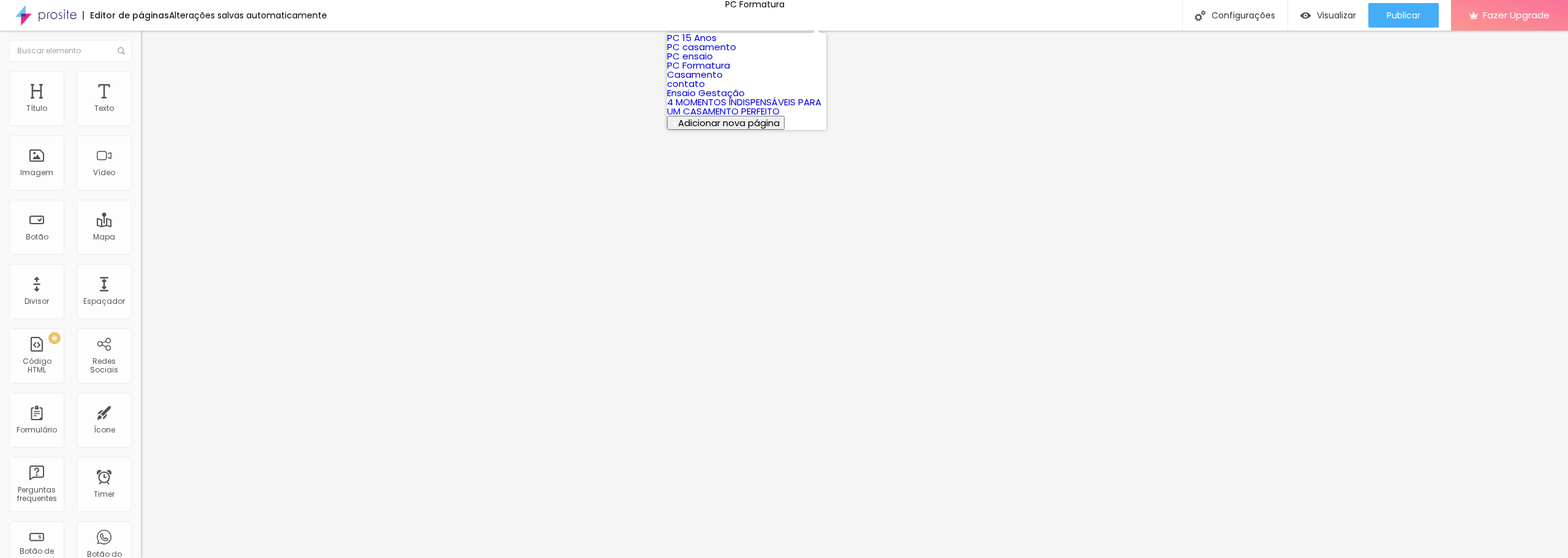
click at [716, 41] on link "PC 15 Anos" at bounding box center [691, 38] width 49 height 13
